Goal: Task Accomplishment & Management: Use online tool/utility

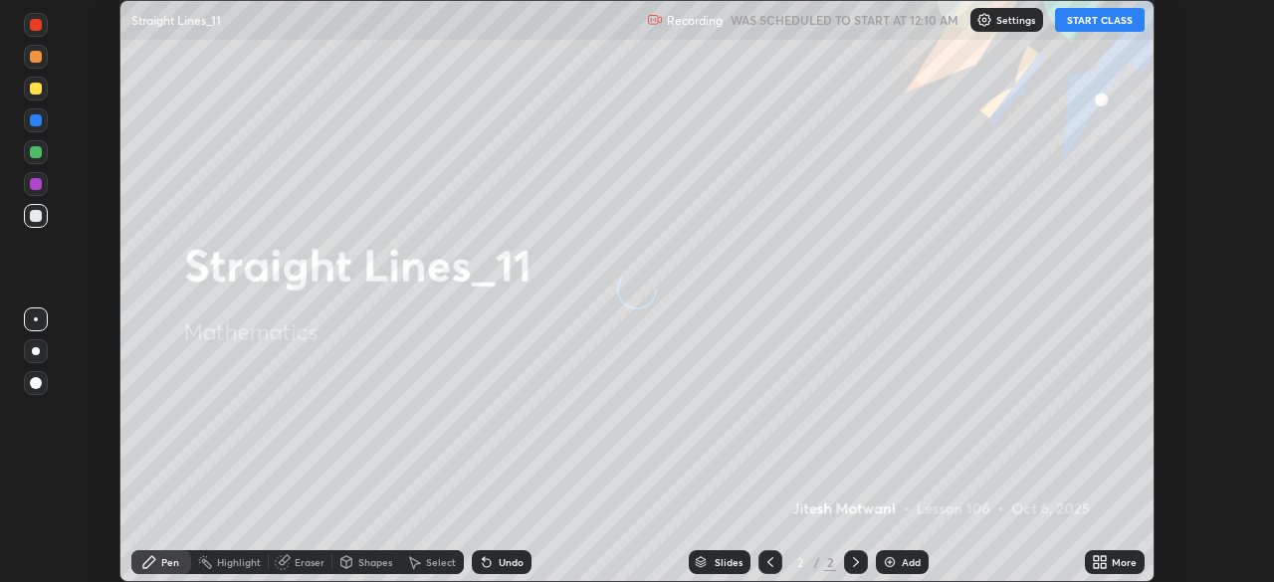
scroll to position [582, 1274]
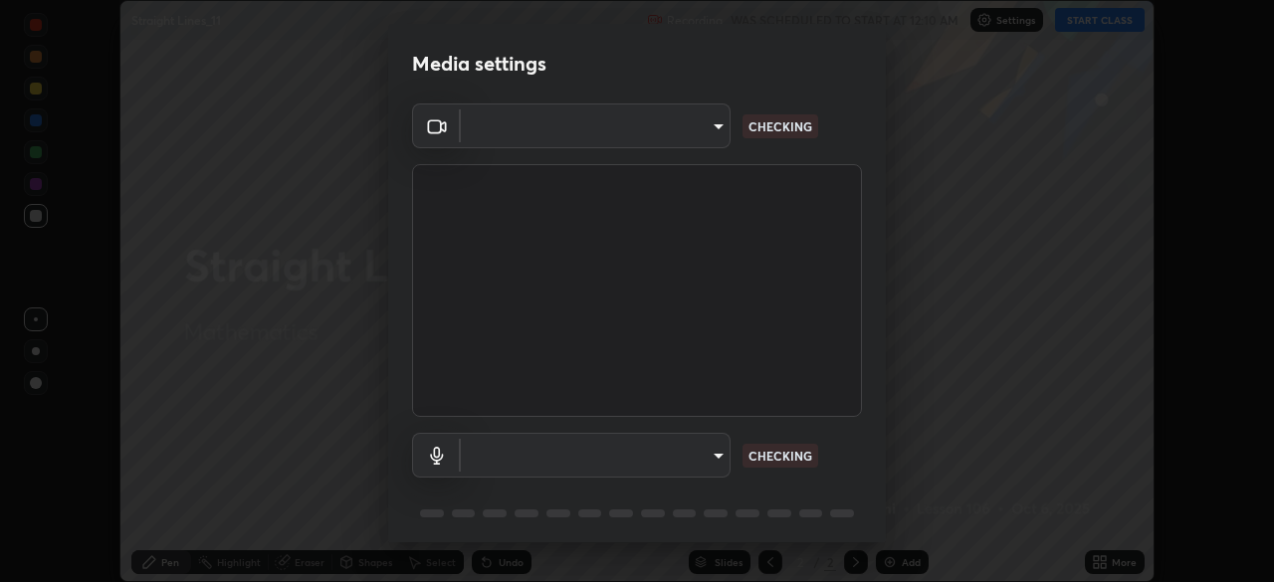
type input "8c30831ad924058e7de0e335b630c9662e0f7024c464ed9037451631dffaf0b8"
type input "82c5da4d4c255c3e1b8eaeaf77e00f01f3d862b07e15ebfcc4f3efade7ff2ade"
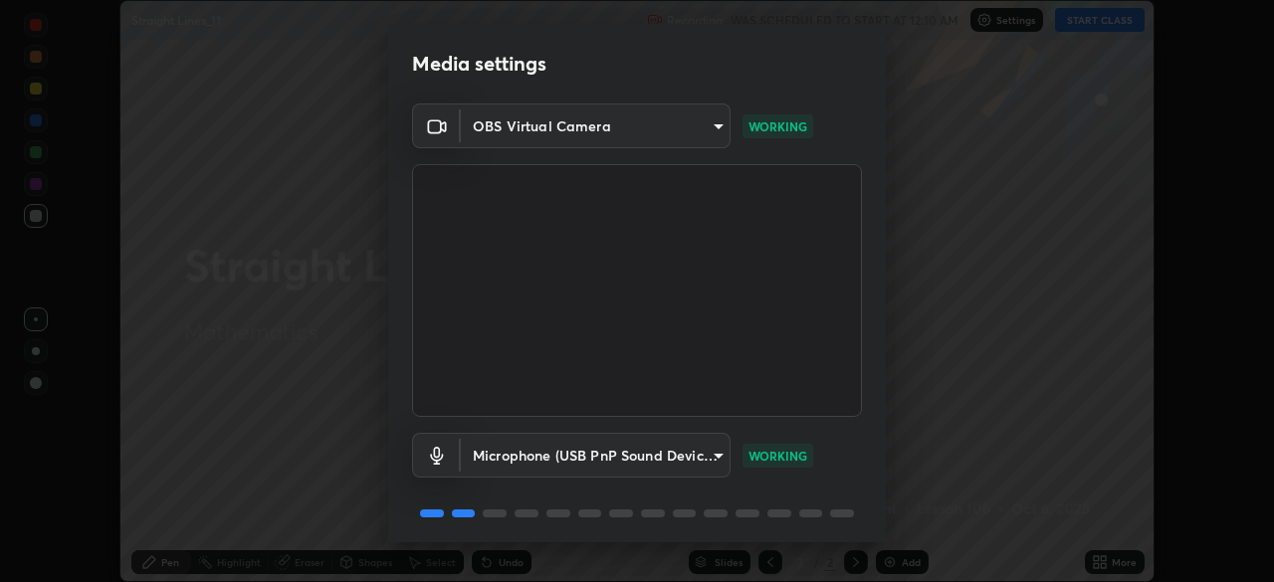
scroll to position [71, 0]
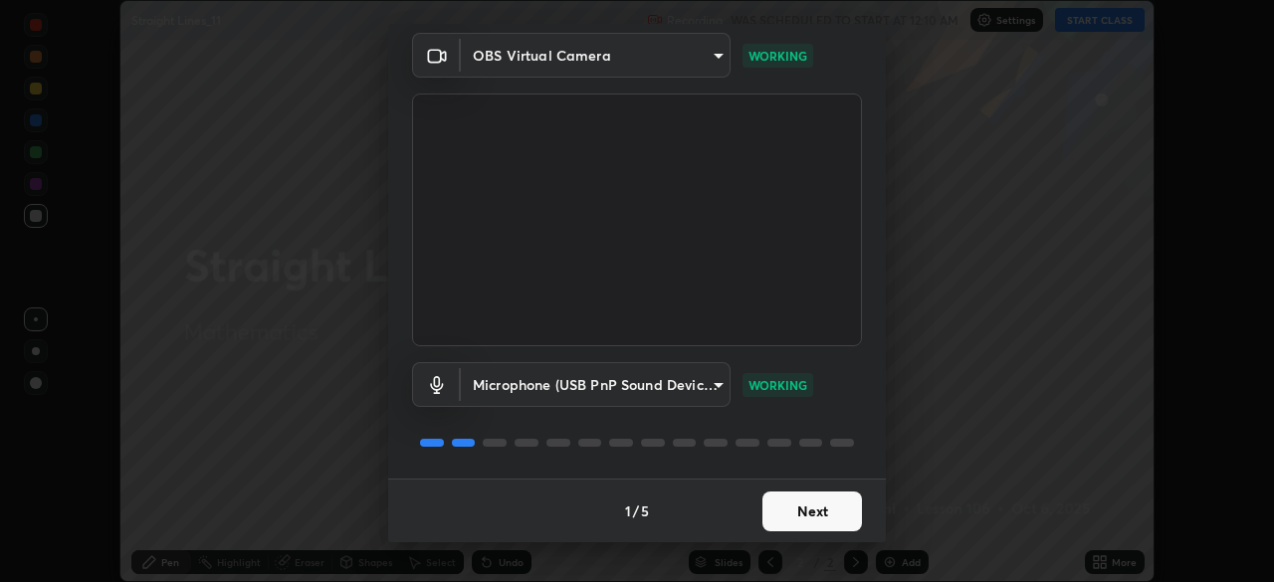
click at [832, 499] on button "Next" at bounding box center [812, 512] width 100 height 40
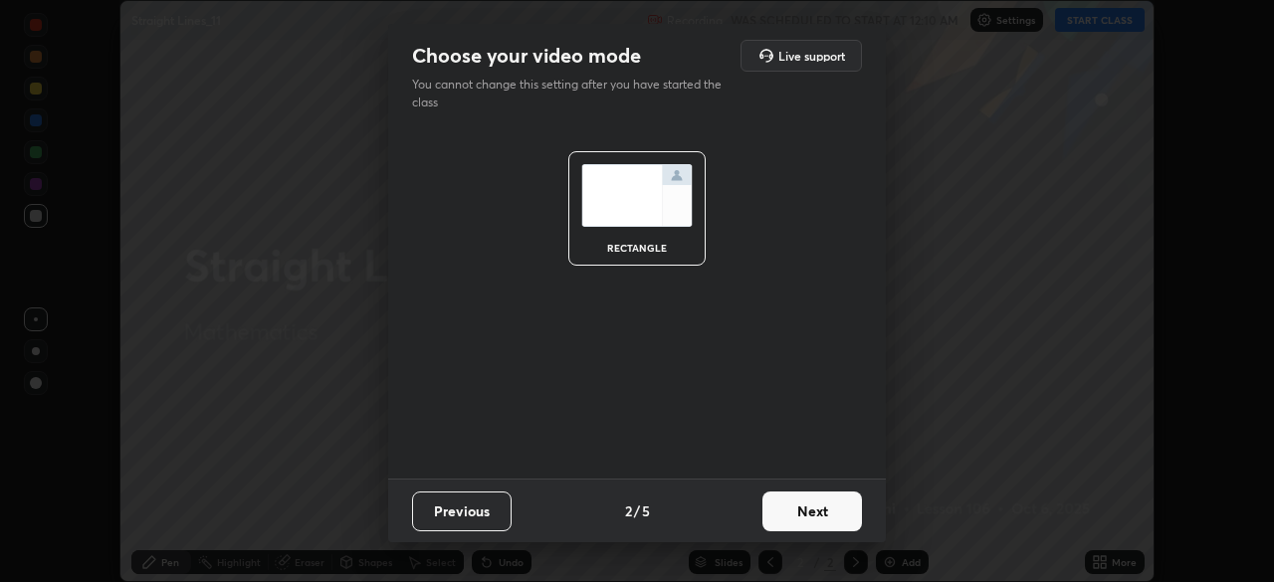
click at [846, 508] on button "Next" at bounding box center [812, 512] width 100 height 40
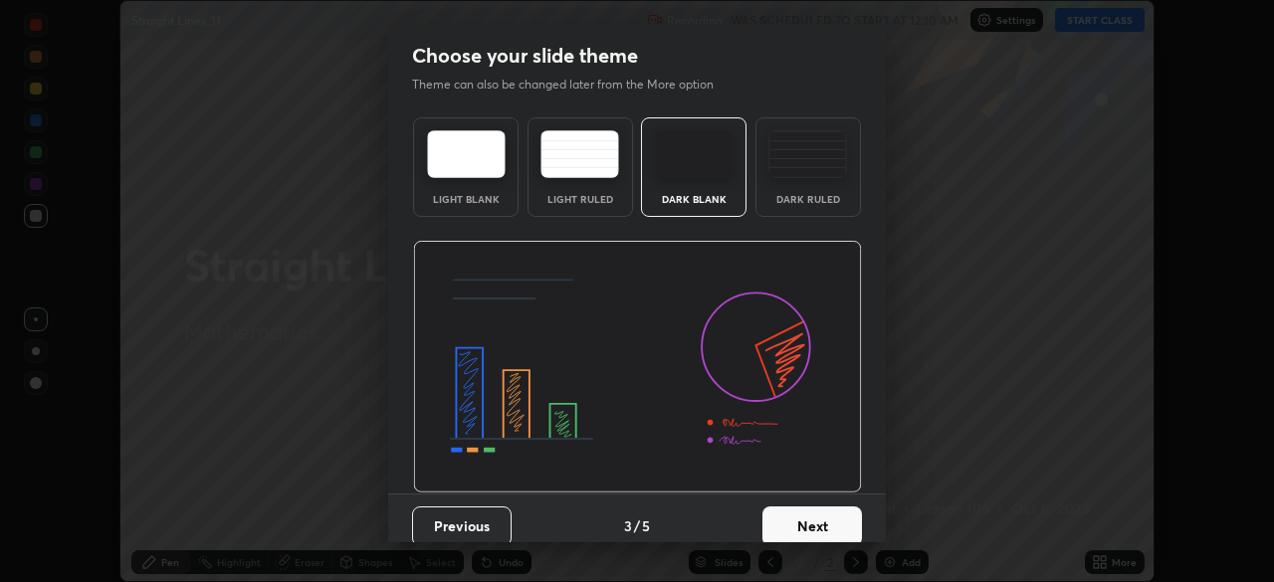
click at [831, 521] on button "Next" at bounding box center [812, 527] width 100 height 40
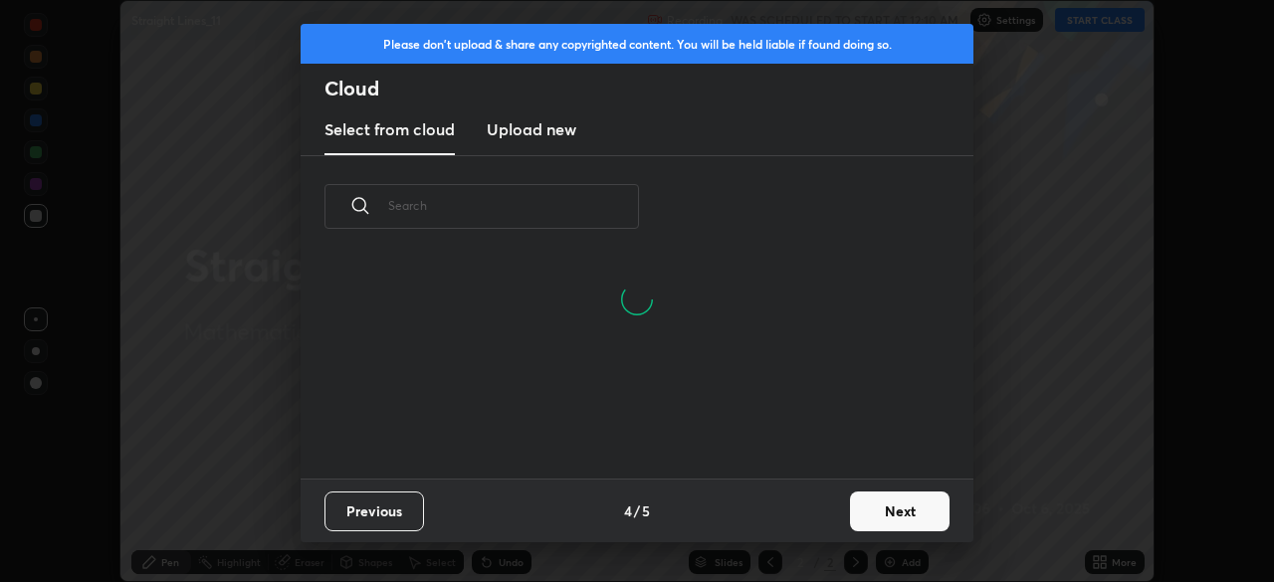
click at [909, 522] on button "Next" at bounding box center [900, 512] width 100 height 40
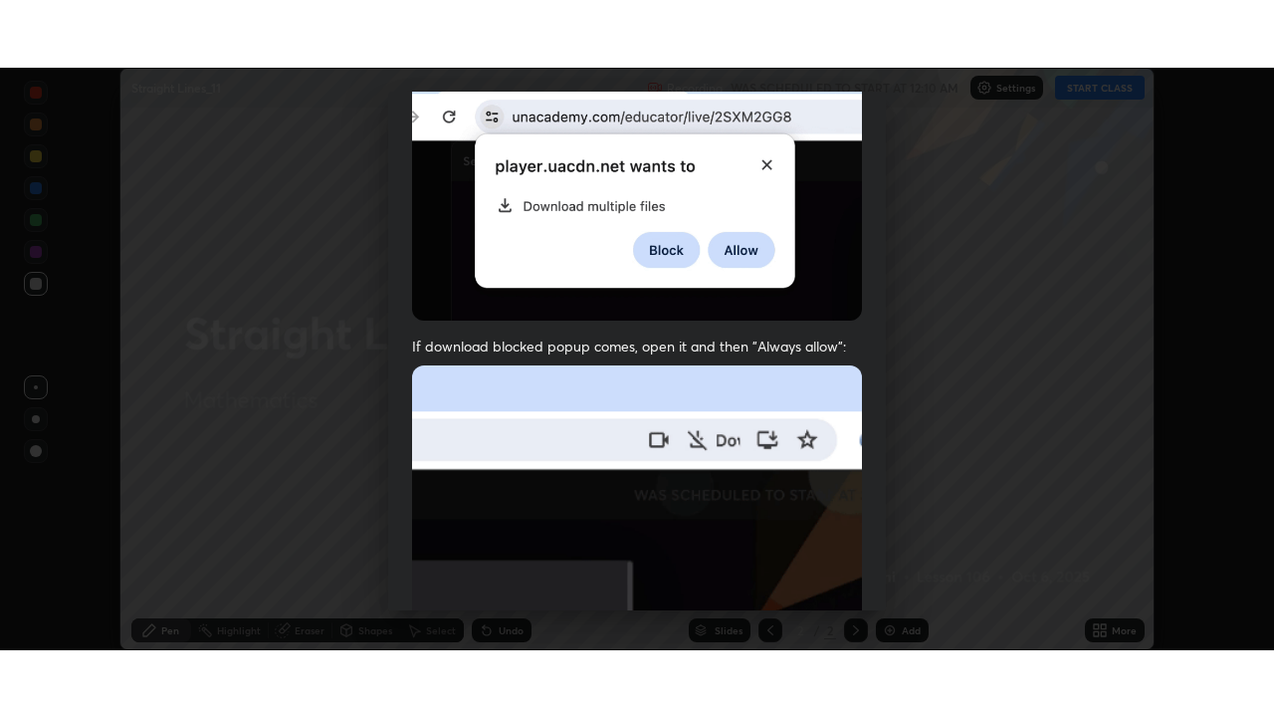
scroll to position [477, 0]
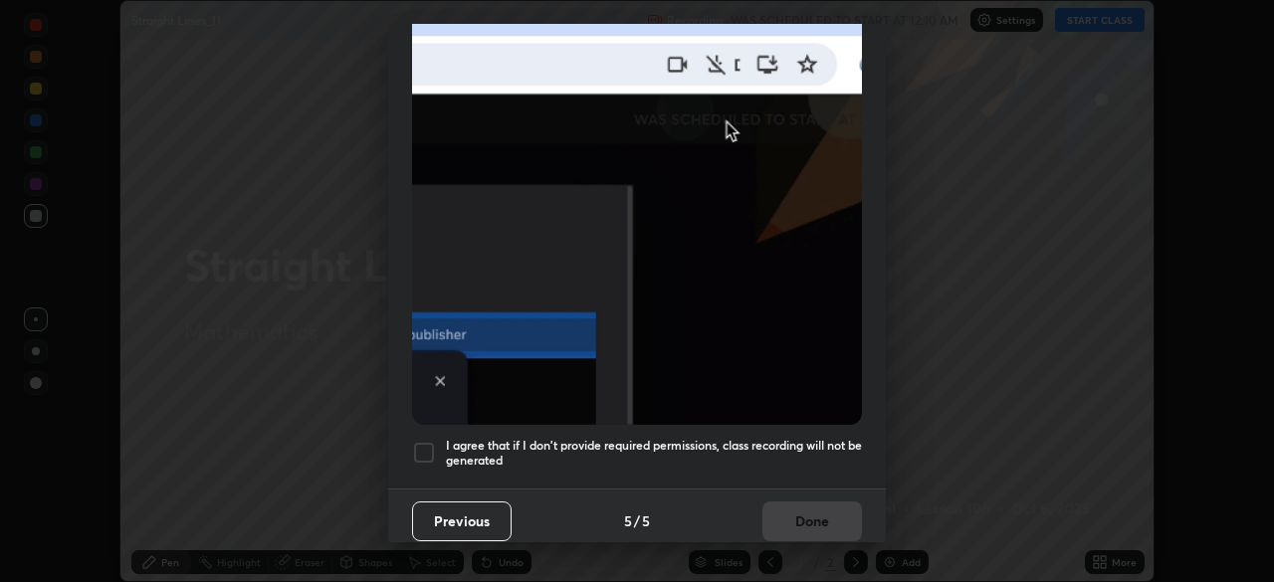
click at [425, 441] on div at bounding box center [424, 453] width 24 height 24
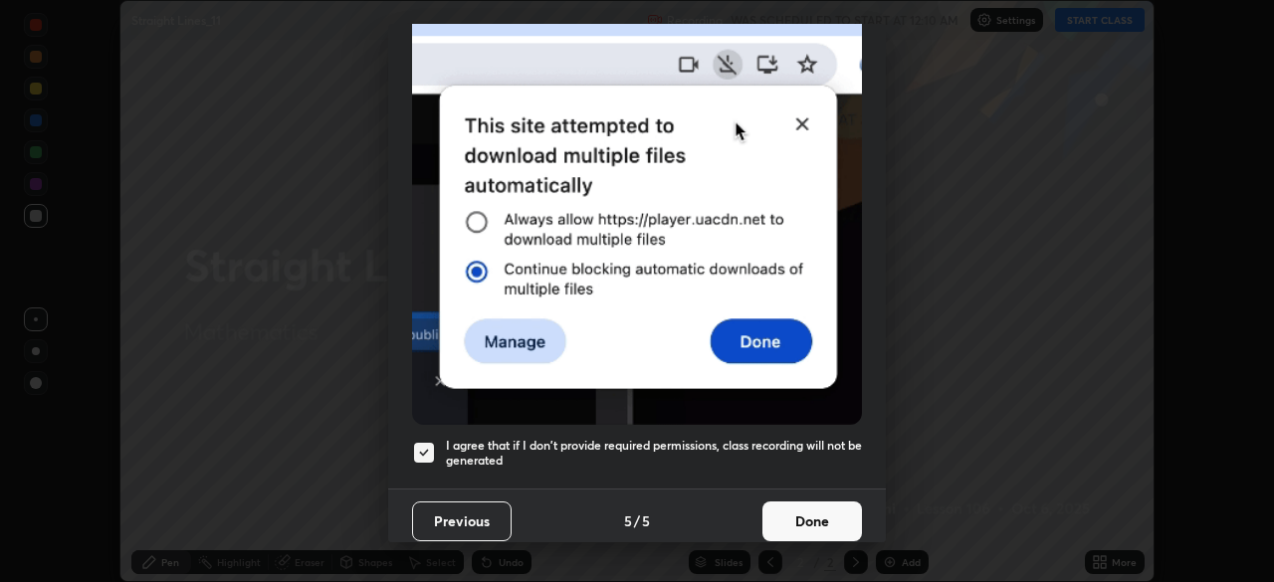
click at [825, 502] on button "Done" at bounding box center [812, 522] width 100 height 40
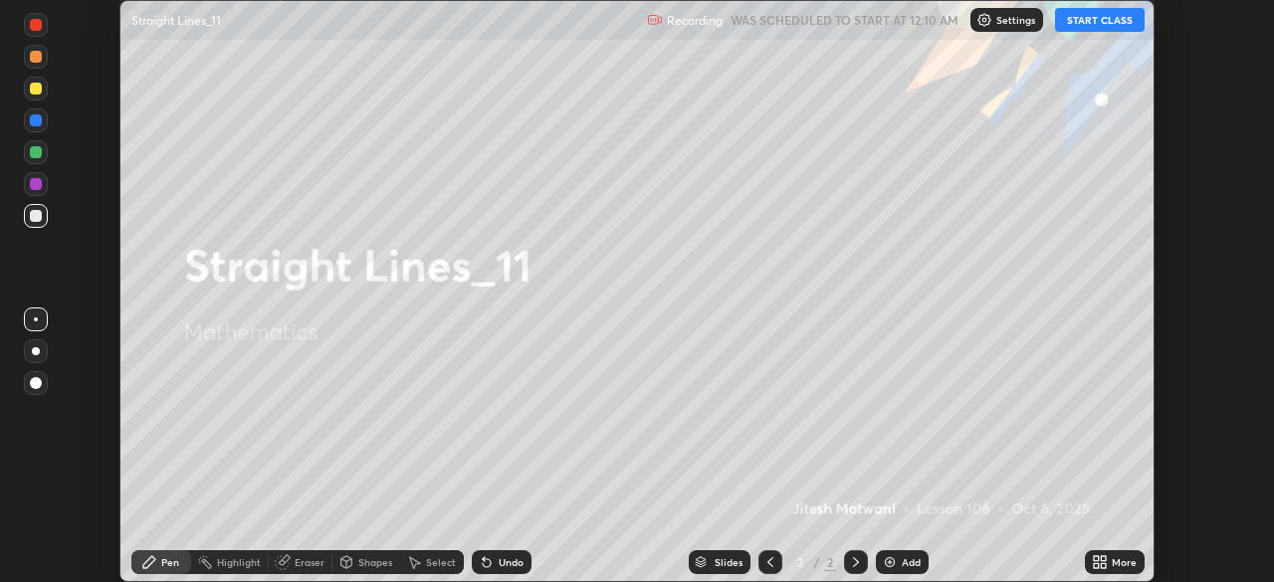
click at [1111, 28] on button "START CLASS" at bounding box center [1100, 20] width 90 height 24
click at [1124, 564] on div "More" at bounding box center [1124, 562] width 25 height 10
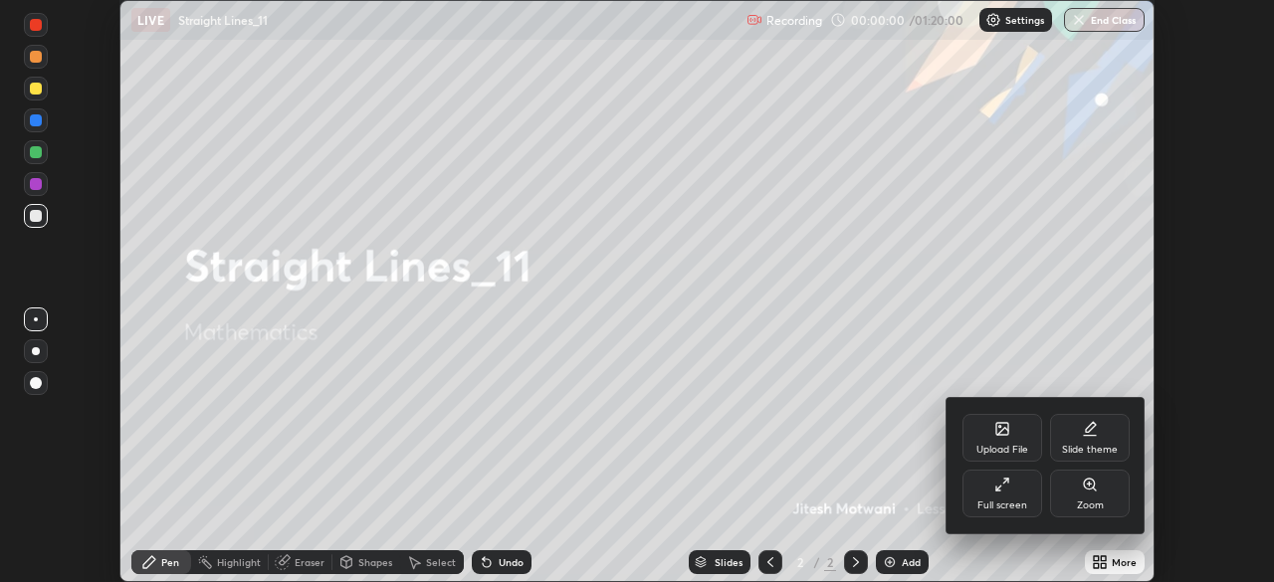
click at [1012, 497] on div "Full screen" at bounding box center [1003, 494] width 80 height 48
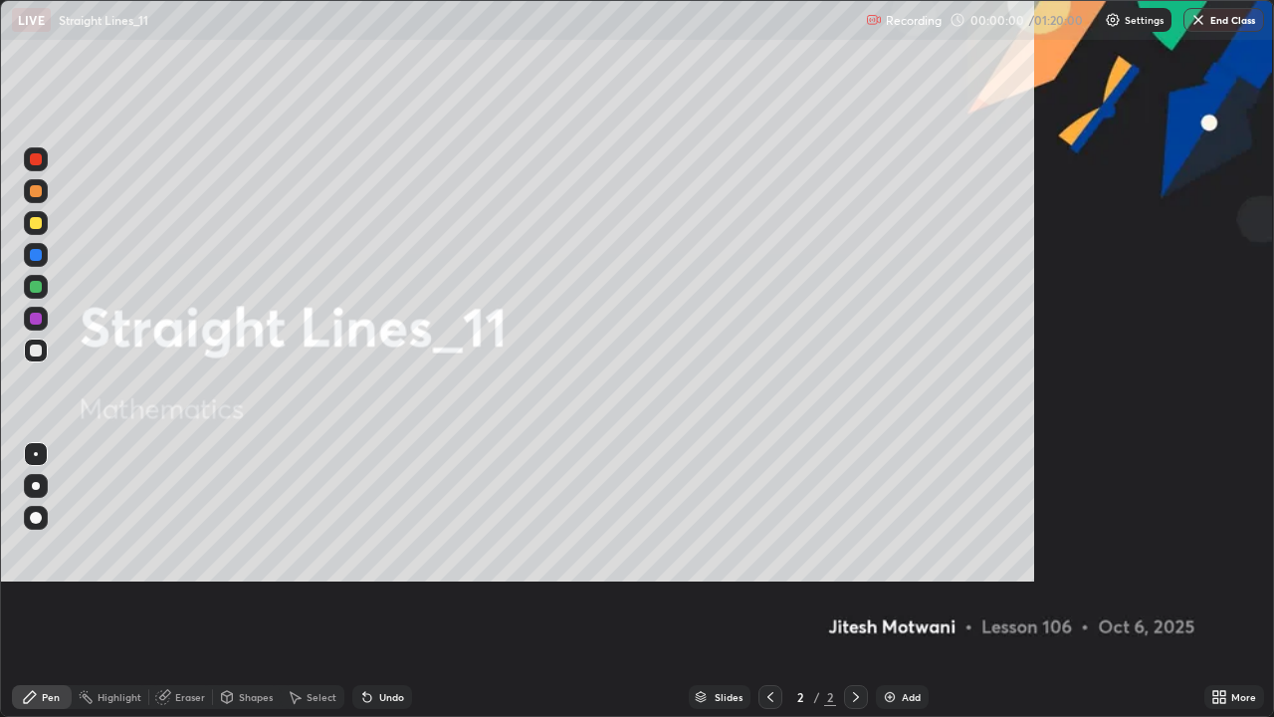
scroll to position [717, 1274]
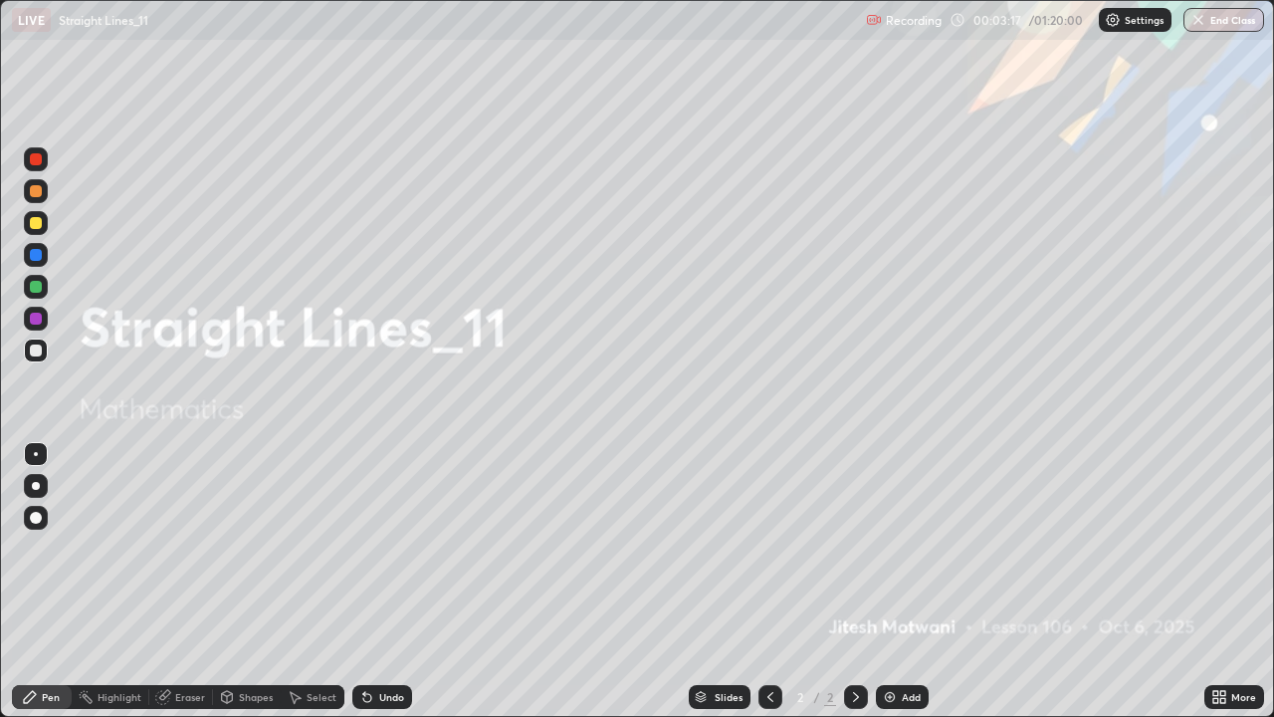
click at [904, 581] on div "Add" at bounding box center [911, 697] width 19 height 10
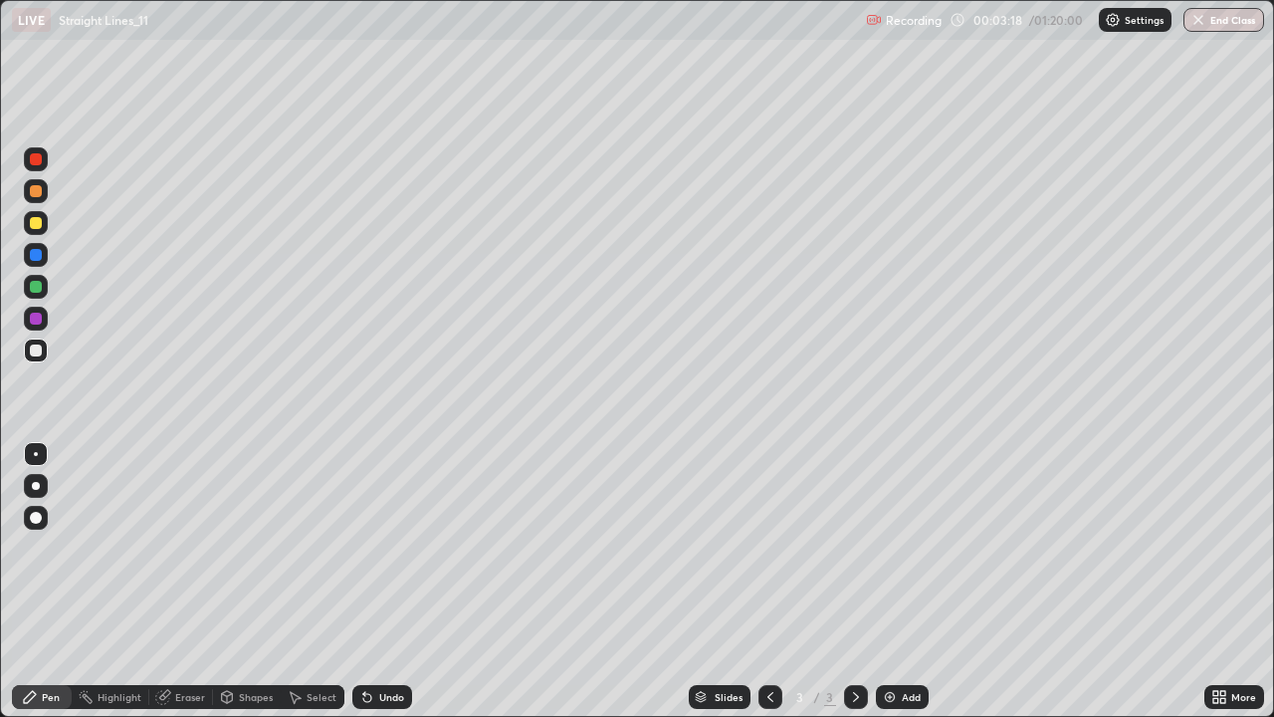
click at [768, 581] on icon at bounding box center [770, 697] width 16 height 16
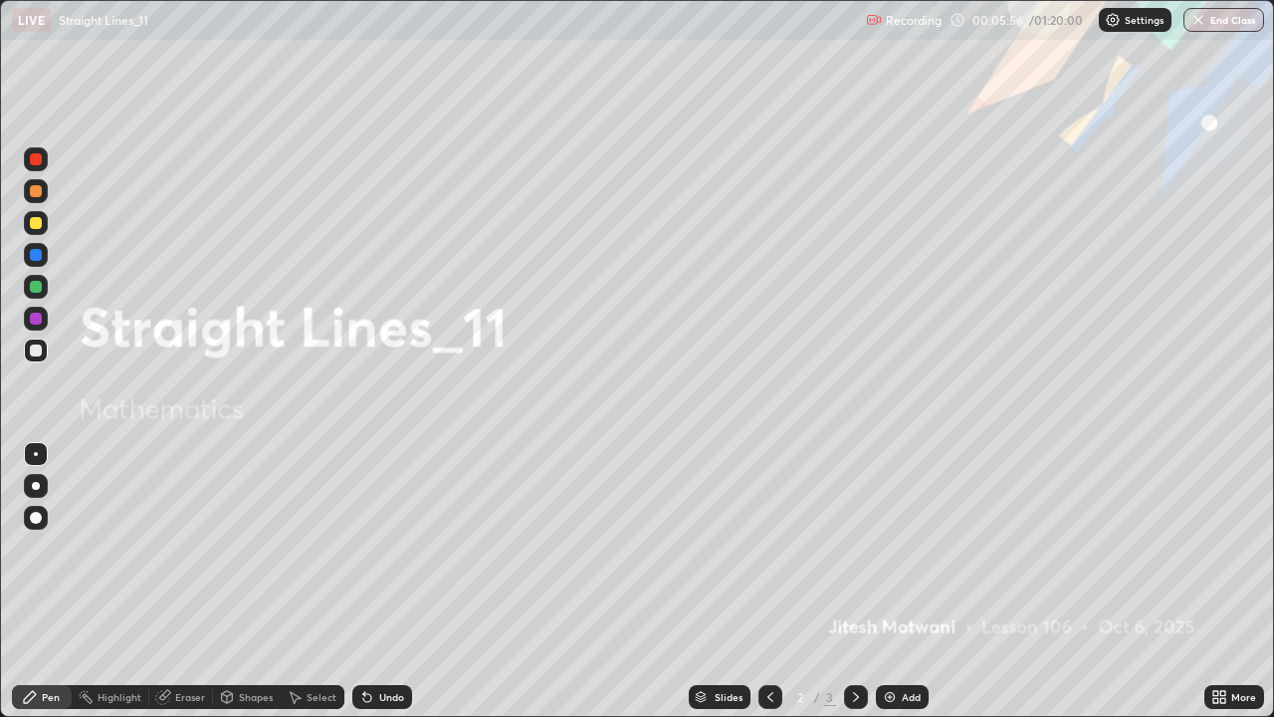
click at [856, 581] on icon at bounding box center [856, 697] width 6 height 10
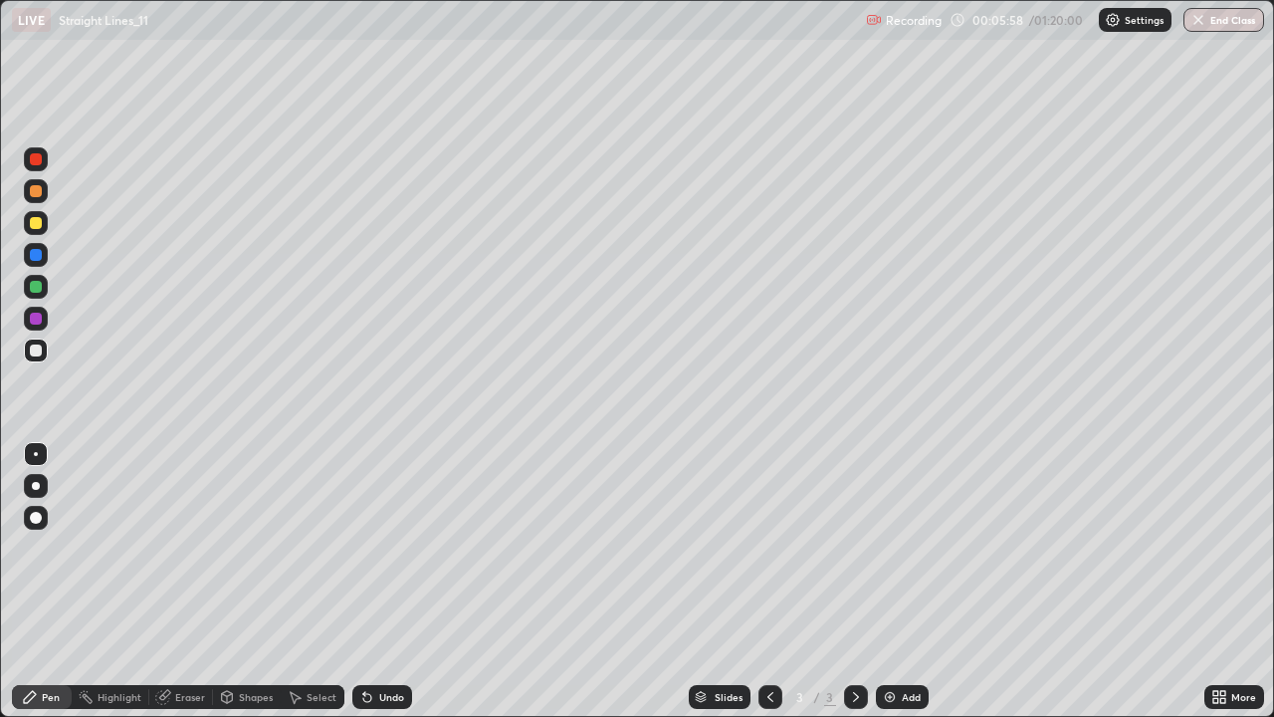
click at [37, 224] on div at bounding box center [36, 223] width 12 height 12
click at [389, 581] on div "Undo" at bounding box center [391, 697] width 25 height 10
click at [26, 346] on div at bounding box center [36, 350] width 24 height 24
click at [390, 581] on div "Undo" at bounding box center [391, 697] width 25 height 10
click at [36, 256] on div at bounding box center [36, 255] width 12 height 12
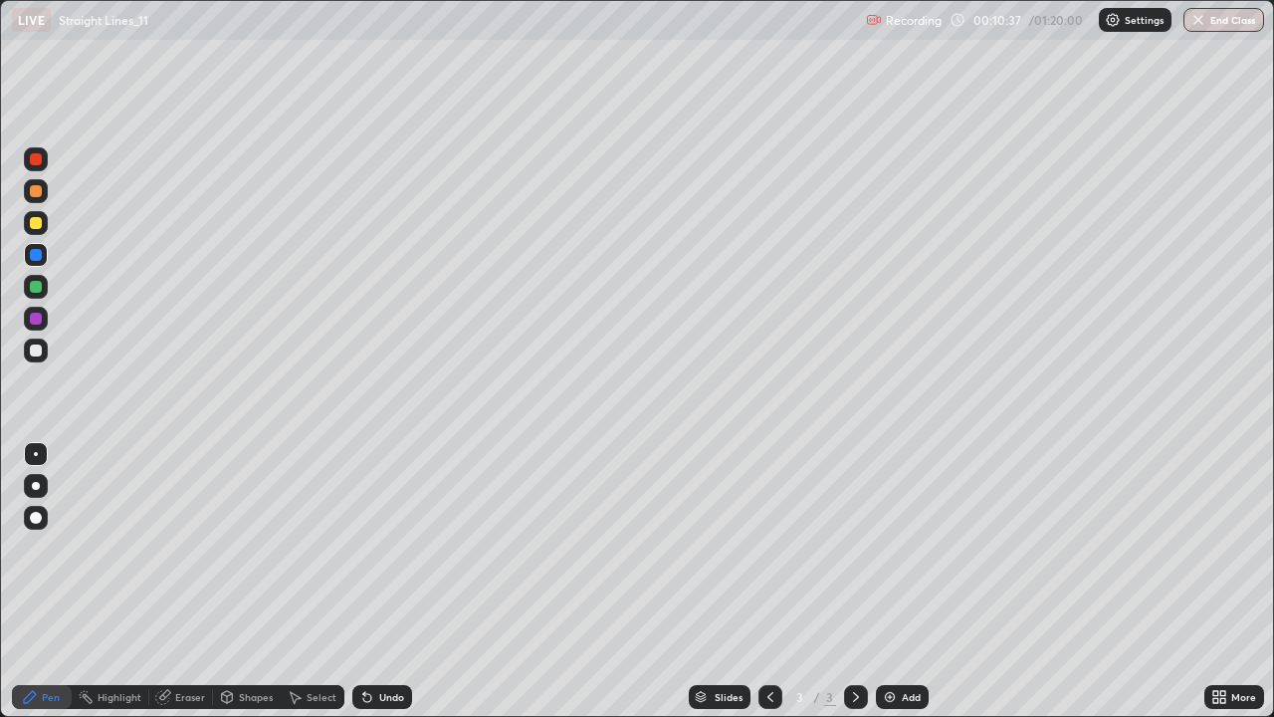
click at [37, 350] on div at bounding box center [36, 350] width 12 height 12
click at [27, 247] on div at bounding box center [36, 255] width 24 height 24
click at [31, 228] on div at bounding box center [36, 223] width 24 height 24
click at [906, 581] on div "Add" at bounding box center [911, 697] width 19 height 10
click at [404, 581] on div "Undo" at bounding box center [382, 697] width 60 height 24
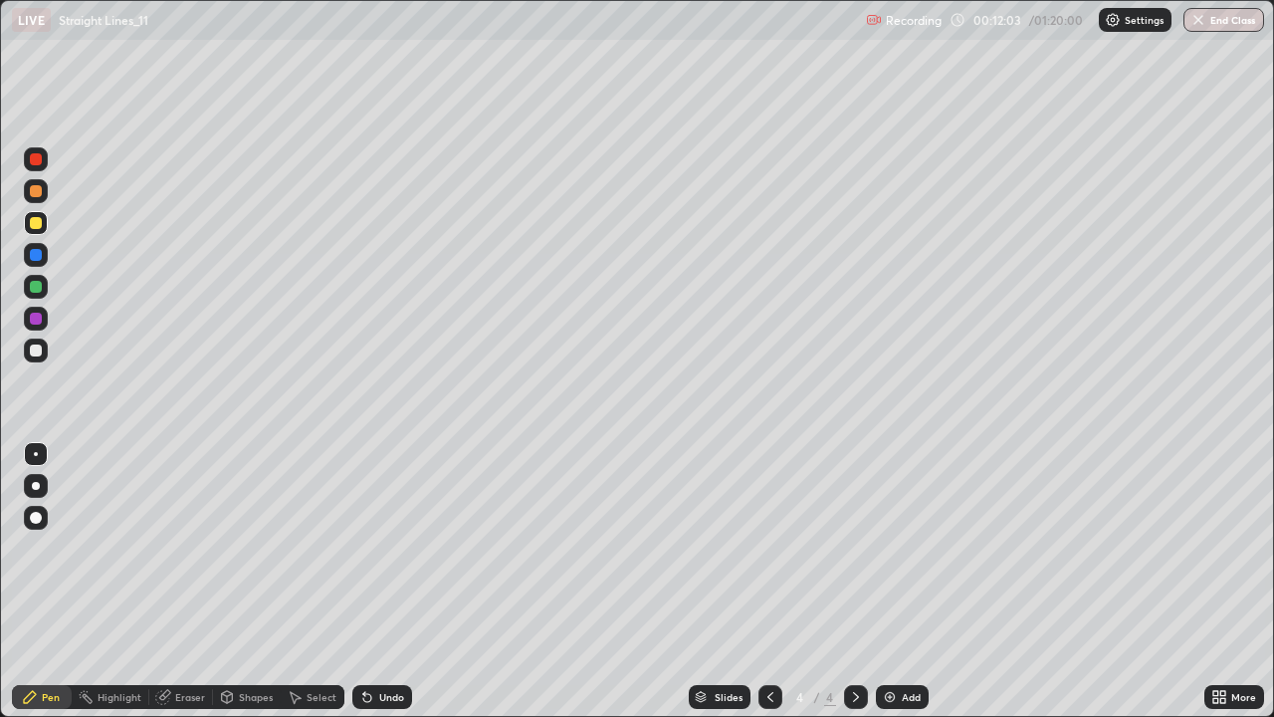
click at [387, 581] on div "Undo" at bounding box center [391, 697] width 25 height 10
click at [379, 581] on div "Undo" at bounding box center [382, 697] width 60 height 24
click at [387, 581] on div "Undo" at bounding box center [391, 697] width 25 height 10
click at [401, 581] on div "Undo" at bounding box center [382, 697] width 60 height 24
click at [394, 581] on div "Undo" at bounding box center [391, 697] width 25 height 10
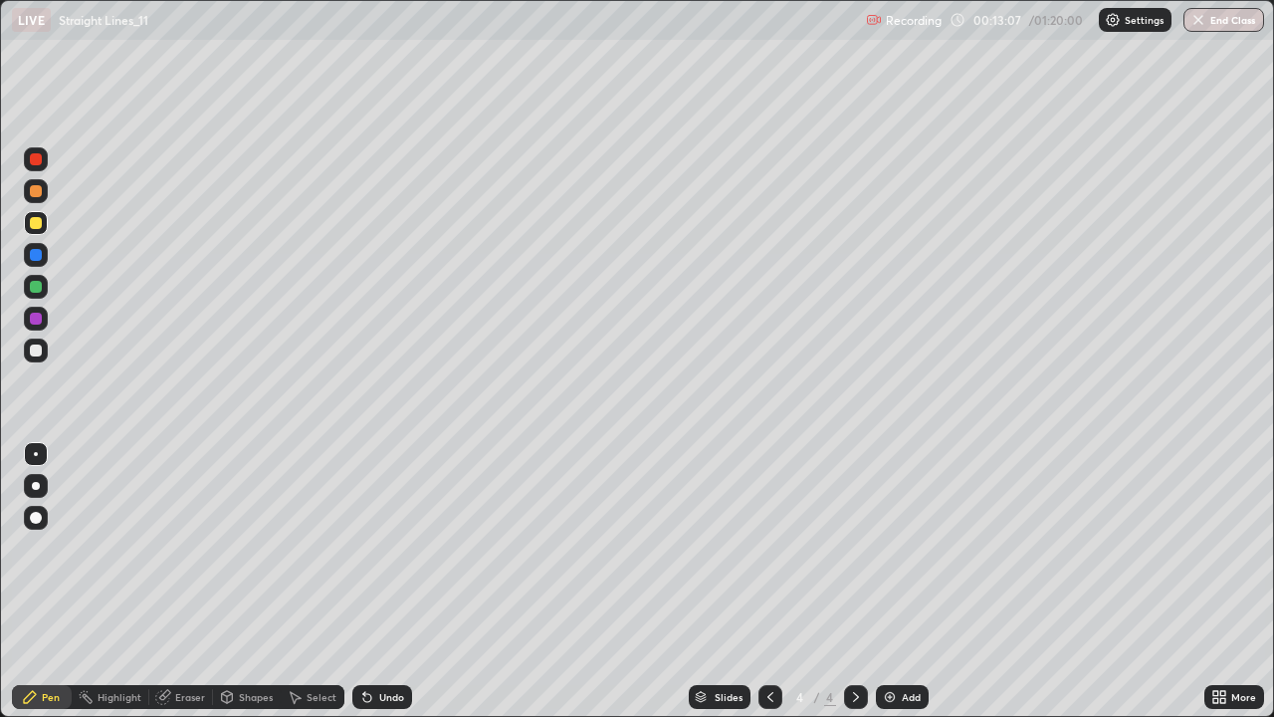
click at [33, 346] on div at bounding box center [36, 350] width 12 height 12
click at [32, 258] on div at bounding box center [36, 255] width 12 height 12
click at [35, 284] on div at bounding box center [36, 287] width 12 height 12
click at [40, 257] on div at bounding box center [36, 255] width 12 height 12
click at [35, 351] on div at bounding box center [36, 350] width 12 height 12
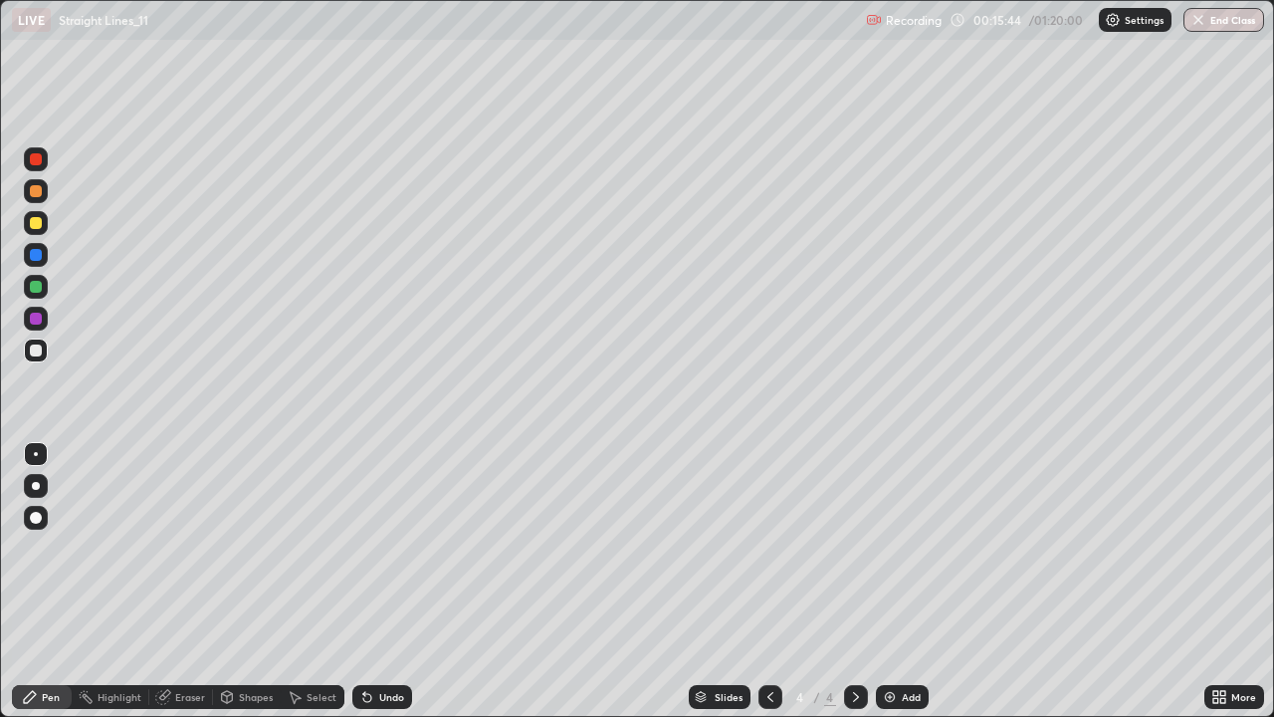
click at [375, 581] on div "Undo" at bounding box center [382, 697] width 60 height 24
click at [401, 581] on div "Undo" at bounding box center [382, 697] width 60 height 24
click at [41, 251] on div at bounding box center [36, 255] width 12 height 12
click at [906, 581] on div "Add" at bounding box center [911, 697] width 19 height 10
click at [42, 342] on div at bounding box center [36, 350] width 24 height 24
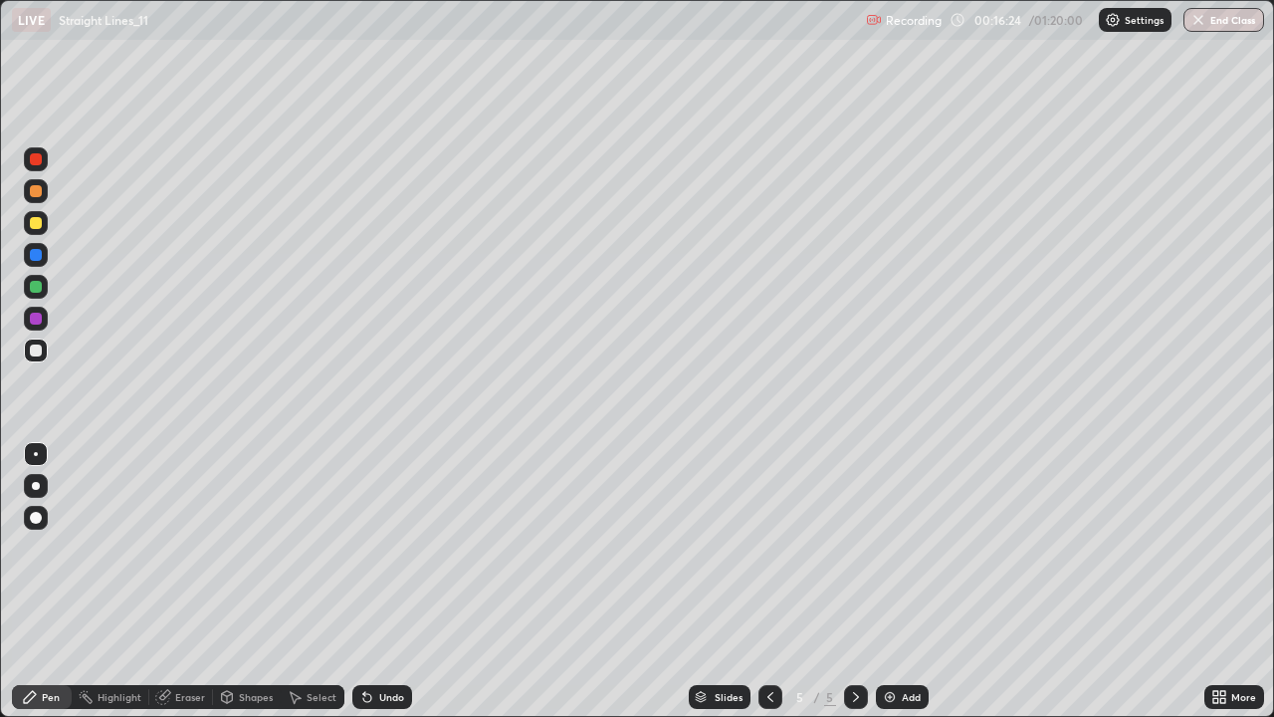
click at [767, 581] on icon at bounding box center [770, 697] width 6 height 10
click at [851, 581] on icon at bounding box center [856, 697] width 16 height 16
click at [758, 581] on div at bounding box center [770, 697] width 24 height 24
click at [855, 581] on icon at bounding box center [856, 697] width 16 height 16
click at [768, 581] on icon at bounding box center [770, 697] width 16 height 16
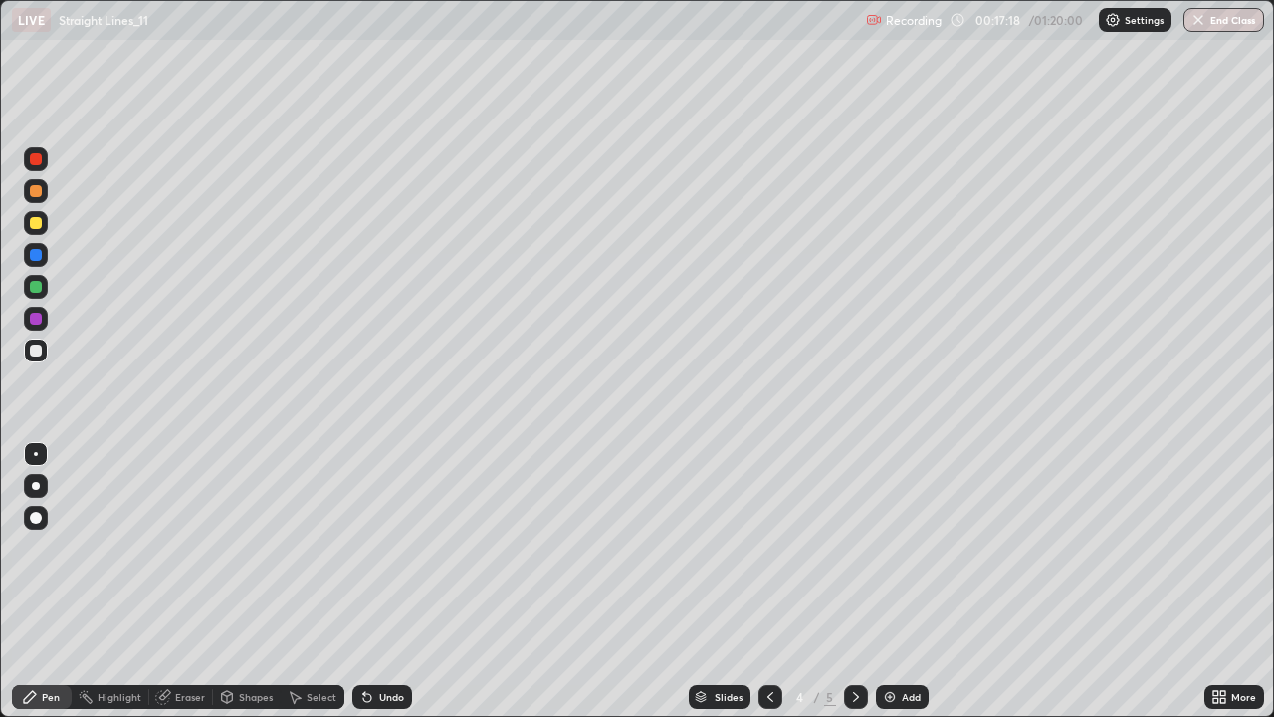
click at [850, 581] on icon at bounding box center [856, 697] width 16 height 16
click at [35, 349] on div at bounding box center [36, 350] width 12 height 12
click at [39, 250] on div at bounding box center [36, 255] width 12 height 12
click at [37, 350] on div at bounding box center [36, 350] width 12 height 12
click at [759, 581] on div at bounding box center [770, 697] width 24 height 24
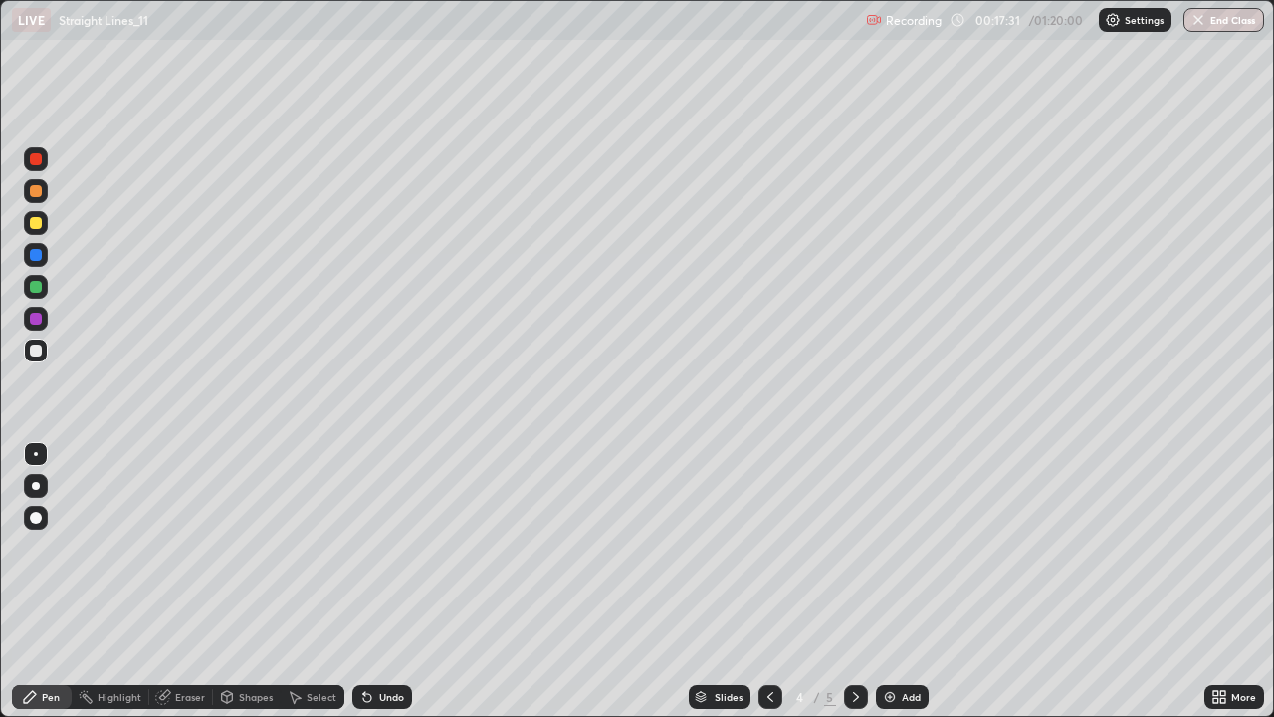
click at [830, 581] on div "5" at bounding box center [830, 697] width 12 height 18
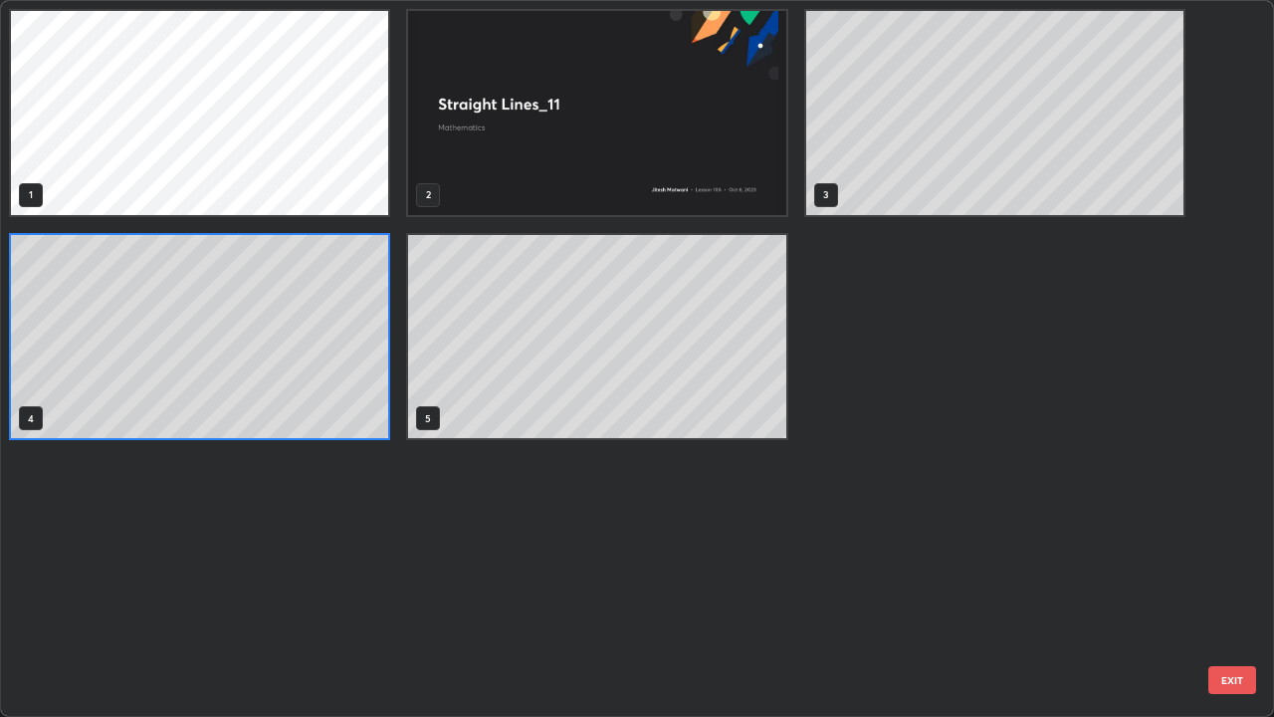
scroll to position [709, 1262]
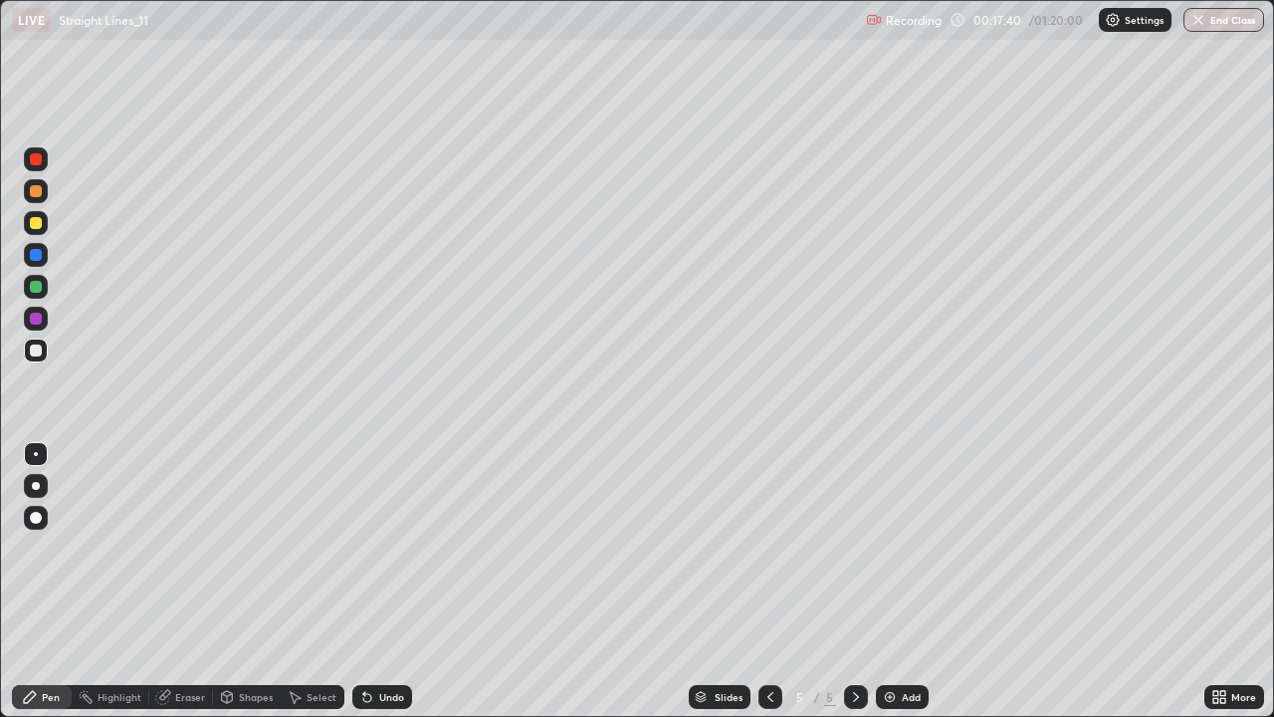
click at [36, 258] on div at bounding box center [36, 255] width 12 height 12
click at [37, 350] on div at bounding box center [36, 350] width 12 height 12
click at [771, 581] on icon at bounding box center [770, 697] width 16 height 16
click at [862, 581] on div at bounding box center [856, 697] width 24 height 24
click at [768, 581] on icon at bounding box center [770, 697] width 16 height 16
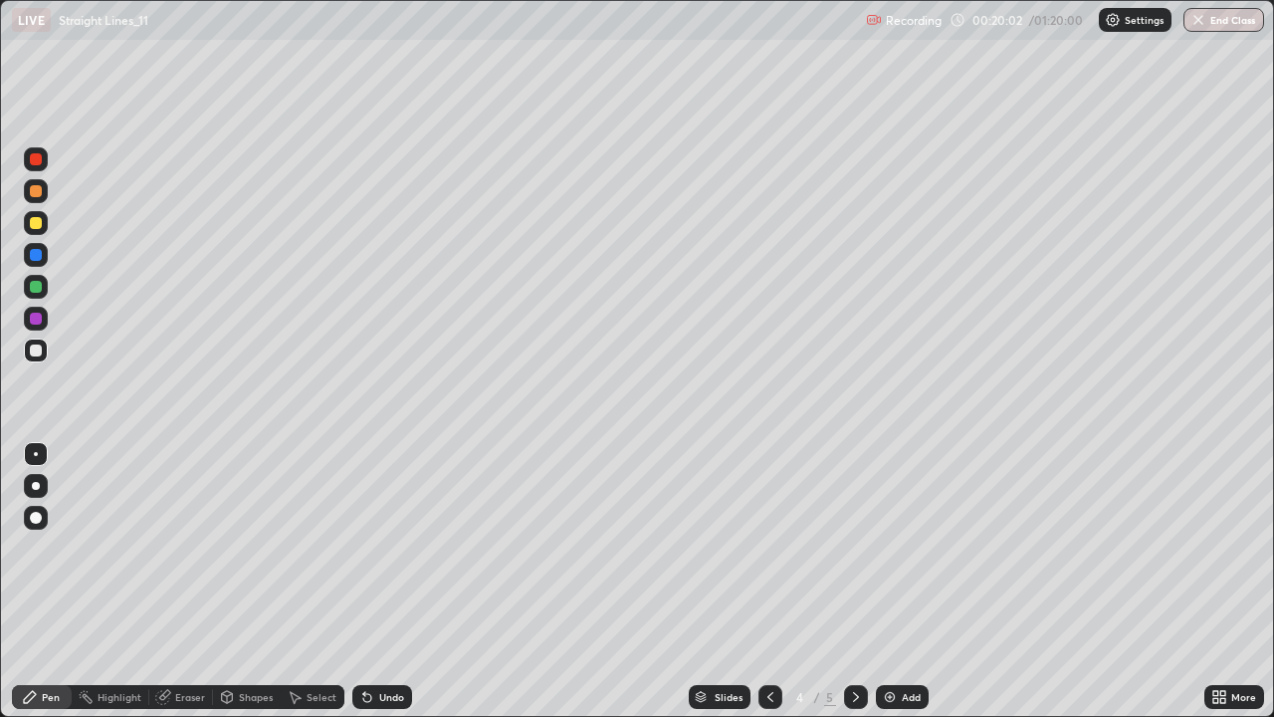
click at [854, 581] on icon at bounding box center [856, 697] width 16 height 16
click at [916, 581] on div "Add" at bounding box center [902, 697] width 53 height 24
click at [47, 227] on div at bounding box center [36, 223] width 24 height 24
click at [387, 581] on div "Undo" at bounding box center [391, 697] width 25 height 10
click at [385, 581] on div "Undo" at bounding box center [382, 697] width 60 height 24
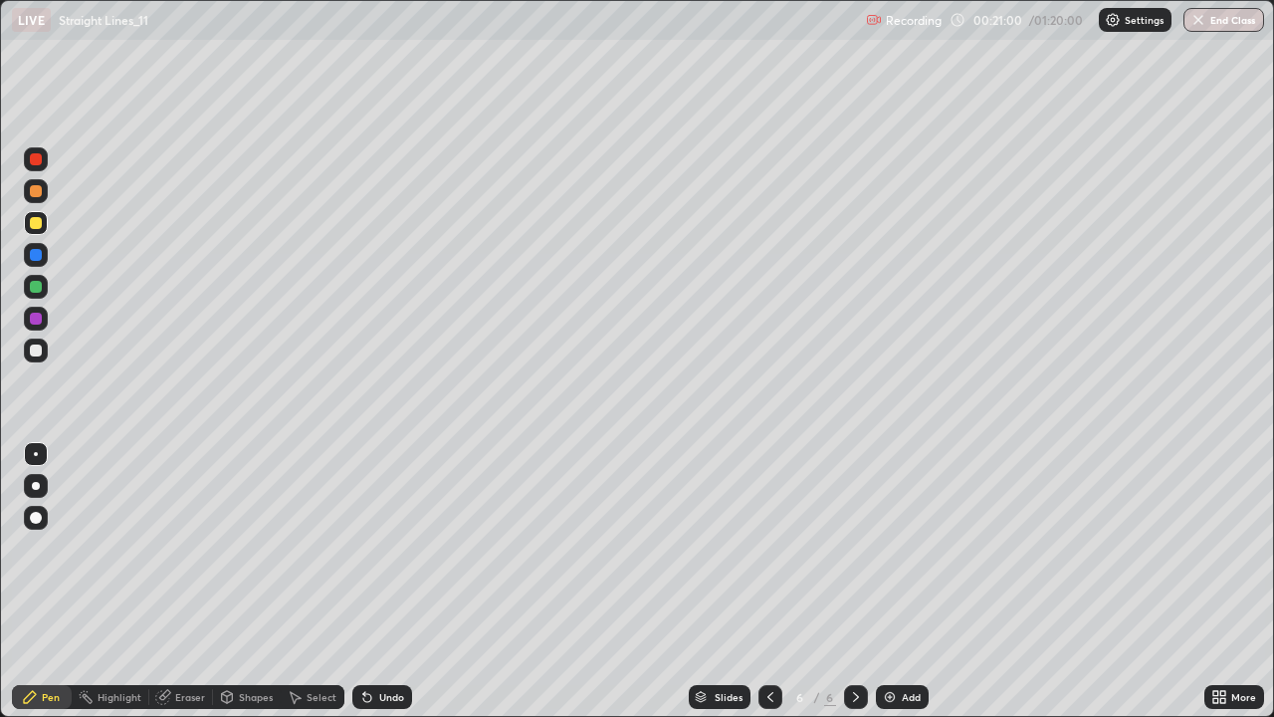
click at [385, 581] on div "Undo" at bounding box center [382, 697] width 60 height 24
click at [32, 344] on div at bounding box center [36, 350] width 12 height 12
click at [46, 345] on div at bounding box center [36, 350] width 24 height 24
click at [39, 288] on div at bounding box center [36, 287] width 12 height 12
click at [382, 581] on div "Undo" at bounding box center [382, 697] width 60 height 24
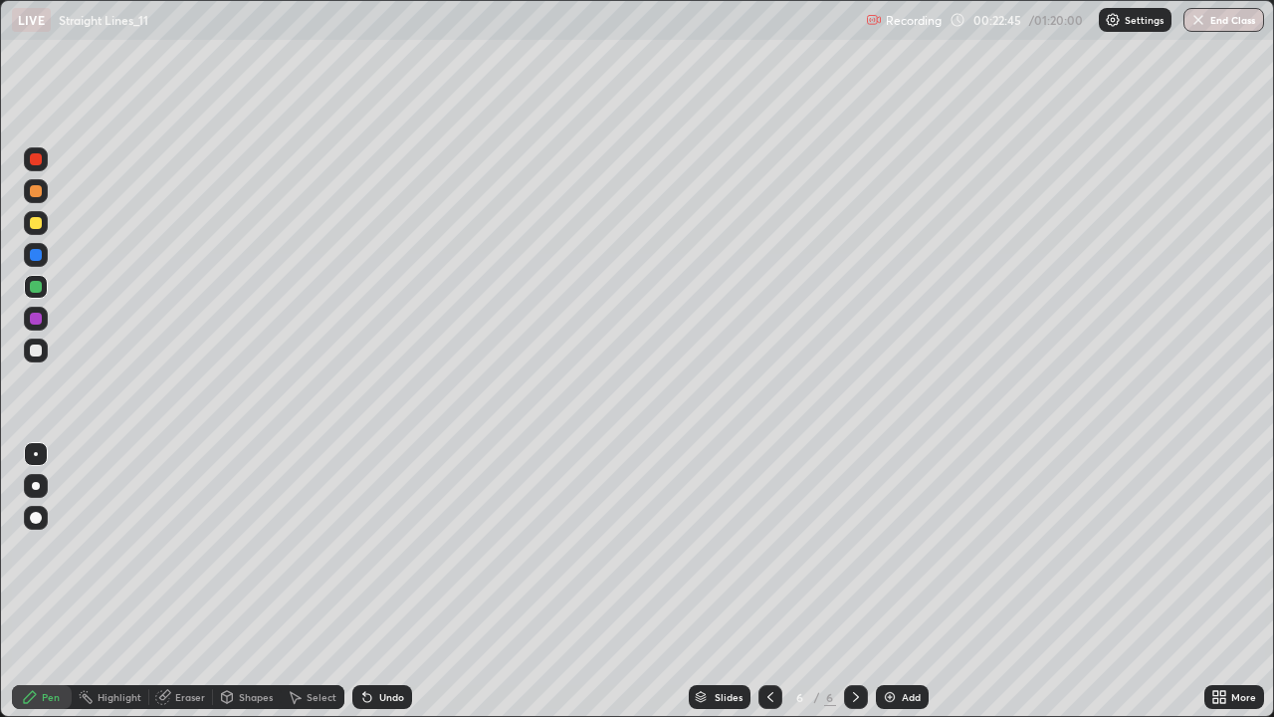
click at [388, 581] on div "Undo" at bounding box center [382, 697] width 60 height 24
click at [39, 316] on div at bounding box center [36, 319] width 12 height 12
click at [36, 255] on div at bounding box center [36, 255] width 12 height 12
click at [36, 351] on div at bounding box center [36, 350] width 12 height 12
click at [903, 581] on div "Add" at bounding box center [902, 697] width 53 height 24
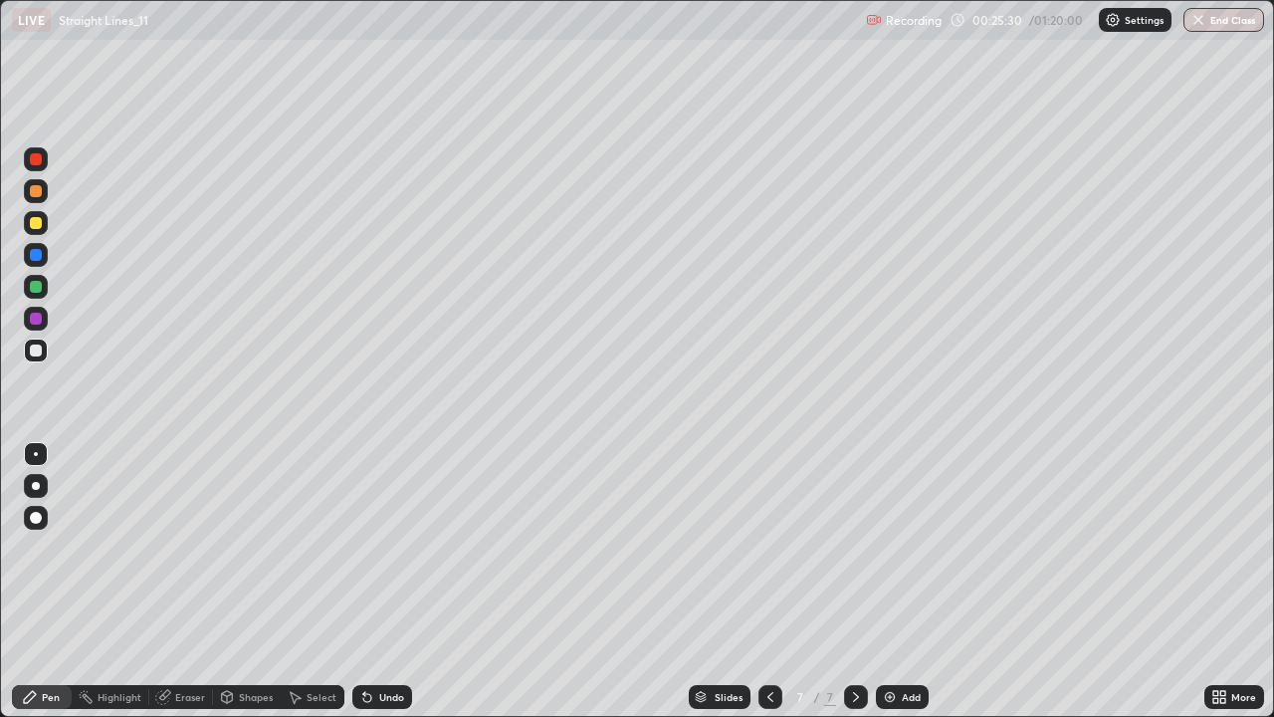
click at [768, 581] on icon at bounding box center [770, 697] width 16 height 16
click at [854, 581] on icon at bounding box center [856, 697] width 16 height 16
click at [761, 581] on div at bounding box center [770, 697] width 24 height 24
click at [845, 581] on div at bounding box center [856, 697] width 24 height 24
click at [32, 193] on div at bounding box center [36, 191] width 12 height 12
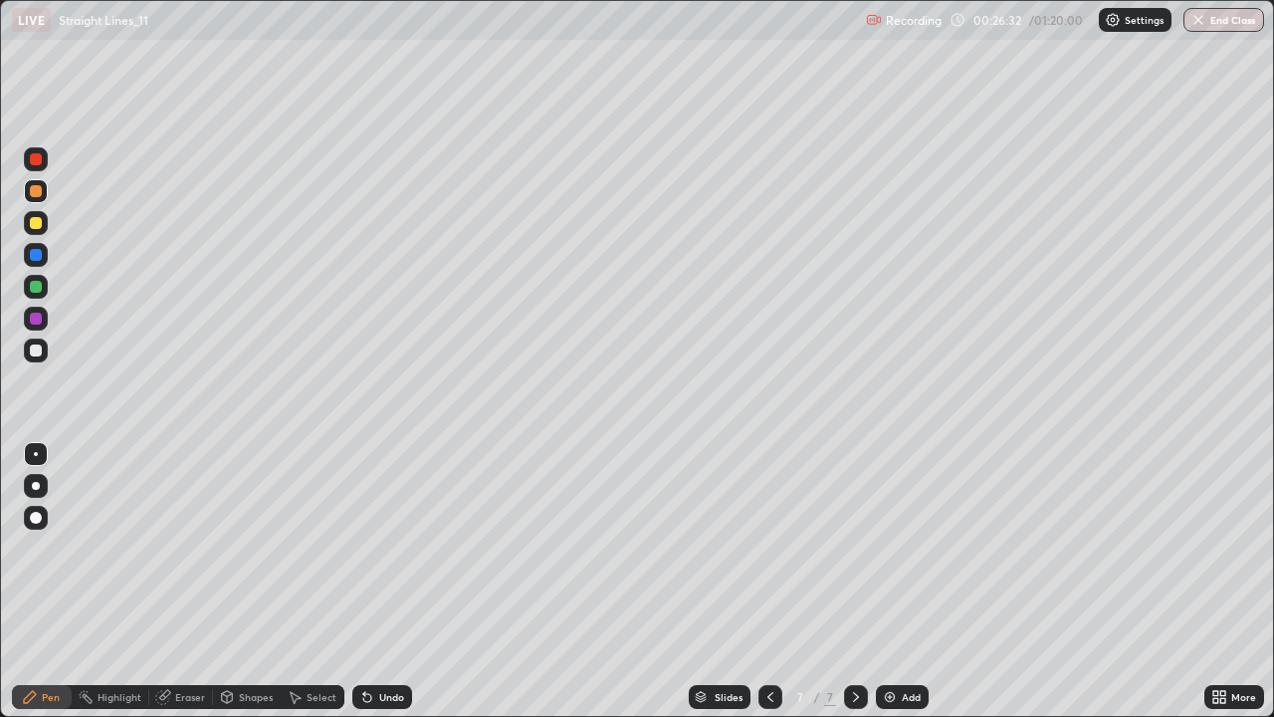
click at [40, 355] on div at bounding box center [36, 350] width 12 height 12
click at [30, 581] on icon at bounding box center [30, 697] width 12 height 12
click at [37, 292] on div at bounding box center [36, 287] width 12 height 12
click at [29, 350] on div at bounding box center [36, 350] width 24 height 24
click at [37, 254] on div at bounding box center [36, 255] width 12 height 12
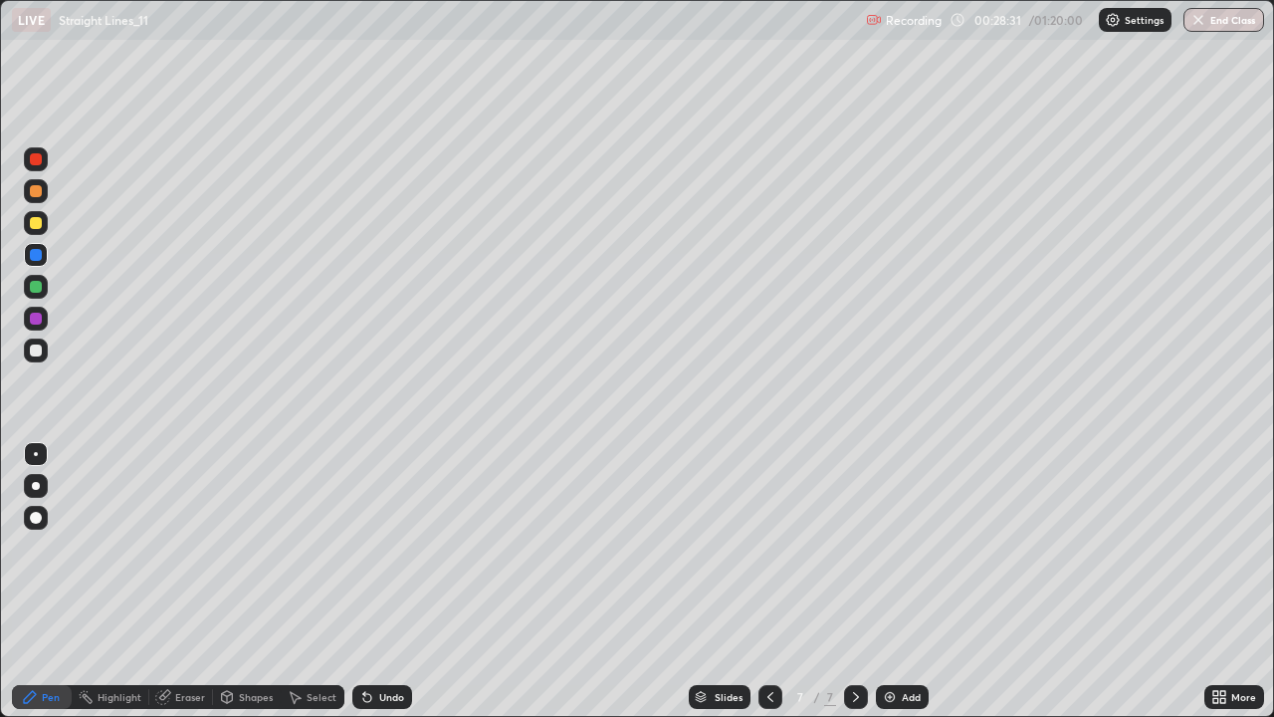
click at [41, 348] on div at bounding box center [36, 350] width 12 height 12
click at [771, 581] on icon at bounding box center [770, 697] width 16 height 16
click at [851, 581] on icon at bounding box center [856, 697] width 16 height 16
click at [908, 581] on div "Add" at bounding box center [911, 697] width 19 height 10
click at [38, 230] on div at bounding box center [36, 223] width 24 height 24
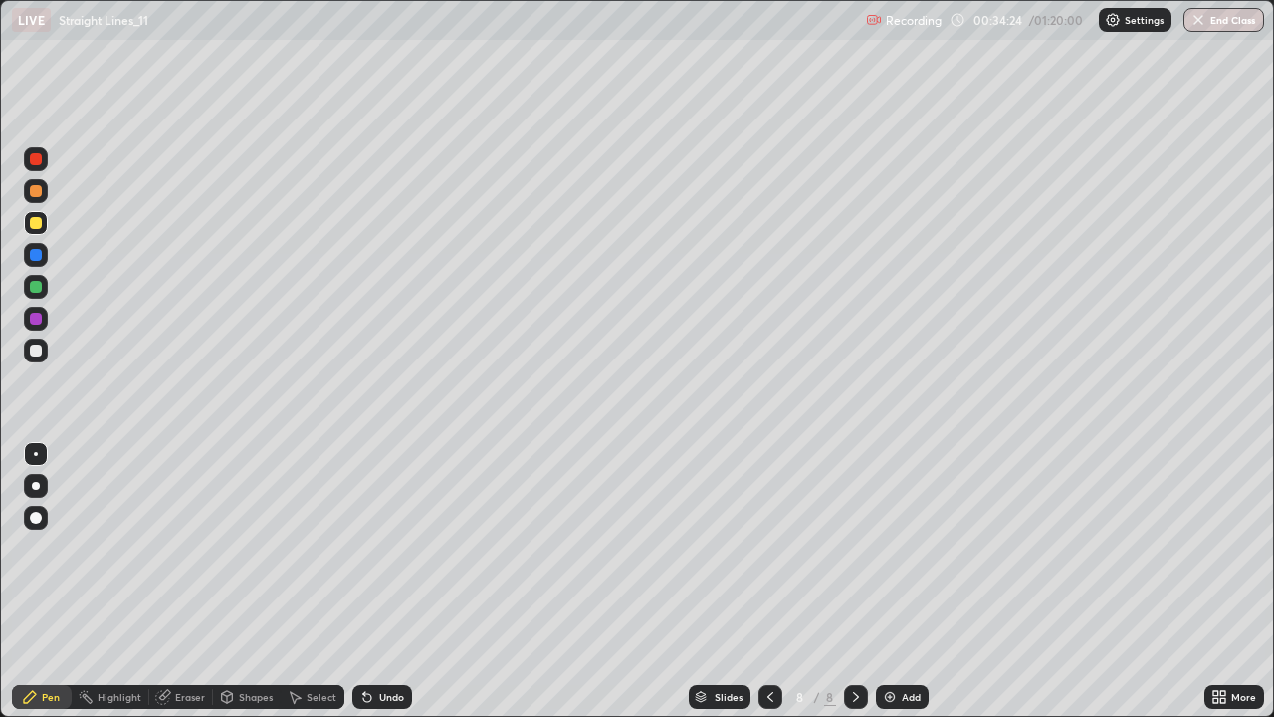
click at [768, 581] on icon at bounding box center [770, 697] width 16 height 16
click at [769, 581] on icon at bounding box center [770, 697] width 16 height 16
click at [768, 581] on icon at bounding box center [770, 697] width 16 height 16
click at [862, 581] on div at bounding box center [856, 697] width 24 height 24
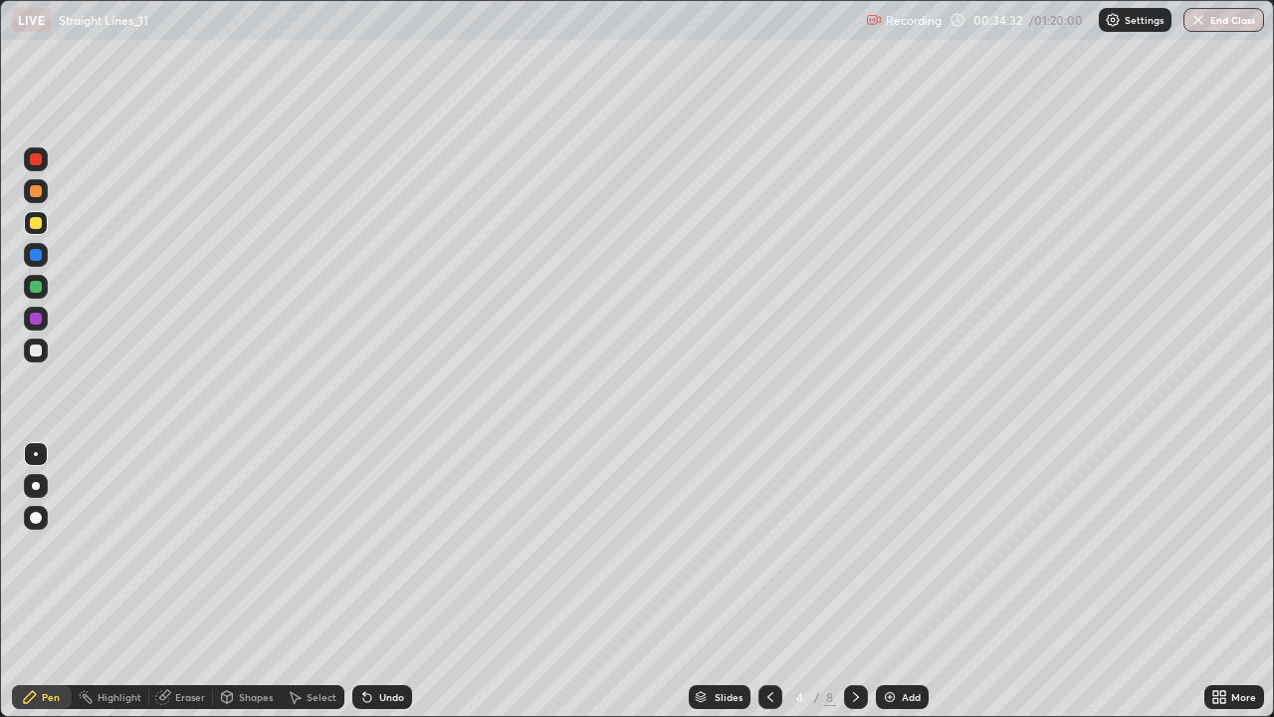
click at [865, 581] on div at bounding box center [856, 697] width 24 height 40
click at [858, 581] on div at bounding box center [856, 697] width 24 height 24
click at [854, 581] on icon at bounding box center [856, 697] width 16 height 16
click at [745, 581] on div "Slides" at bounding box center [720, 697] width 62 height 24
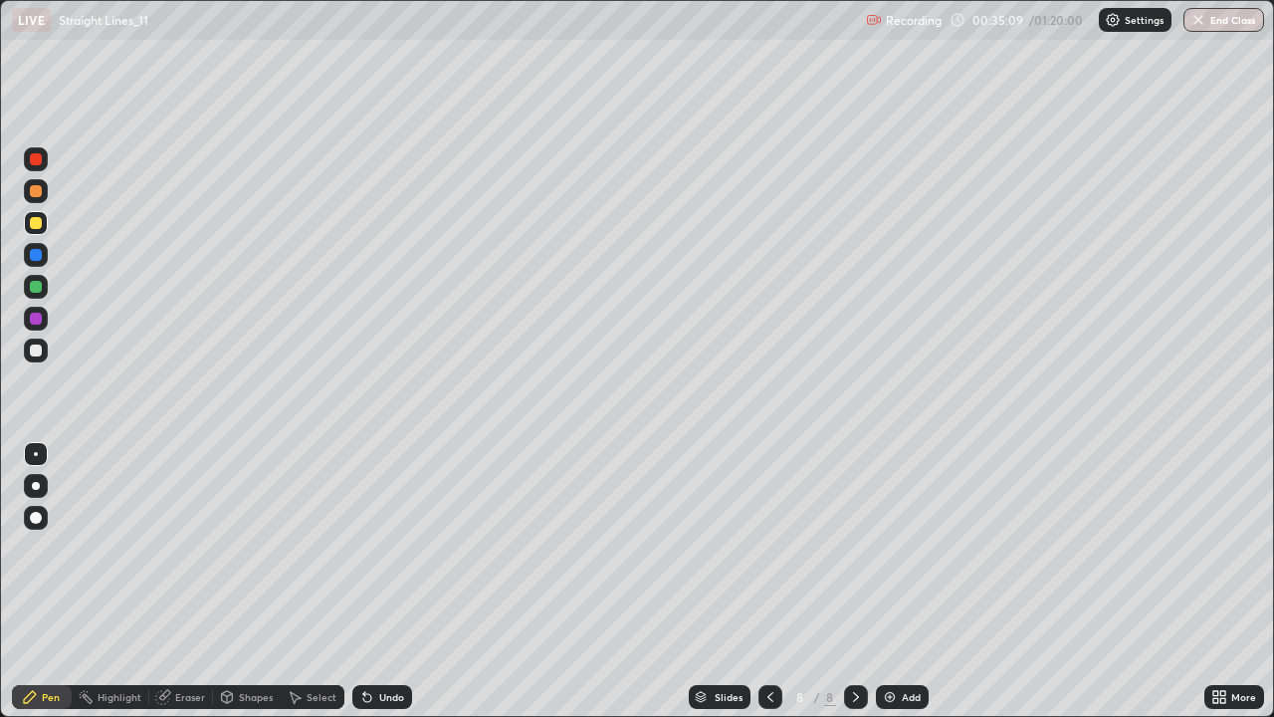
click at [774, 581] on div at bounding box center [770, 697] width 24 height 24
click at [770, 581] on div at bounding box center [770, 697] width 24 height 24
click at [768, 581] on icon at bounding box center [770, 697] width 16 height 16
click at [848, 581] on icon at bounding box center [856, 697] width 16 height 16
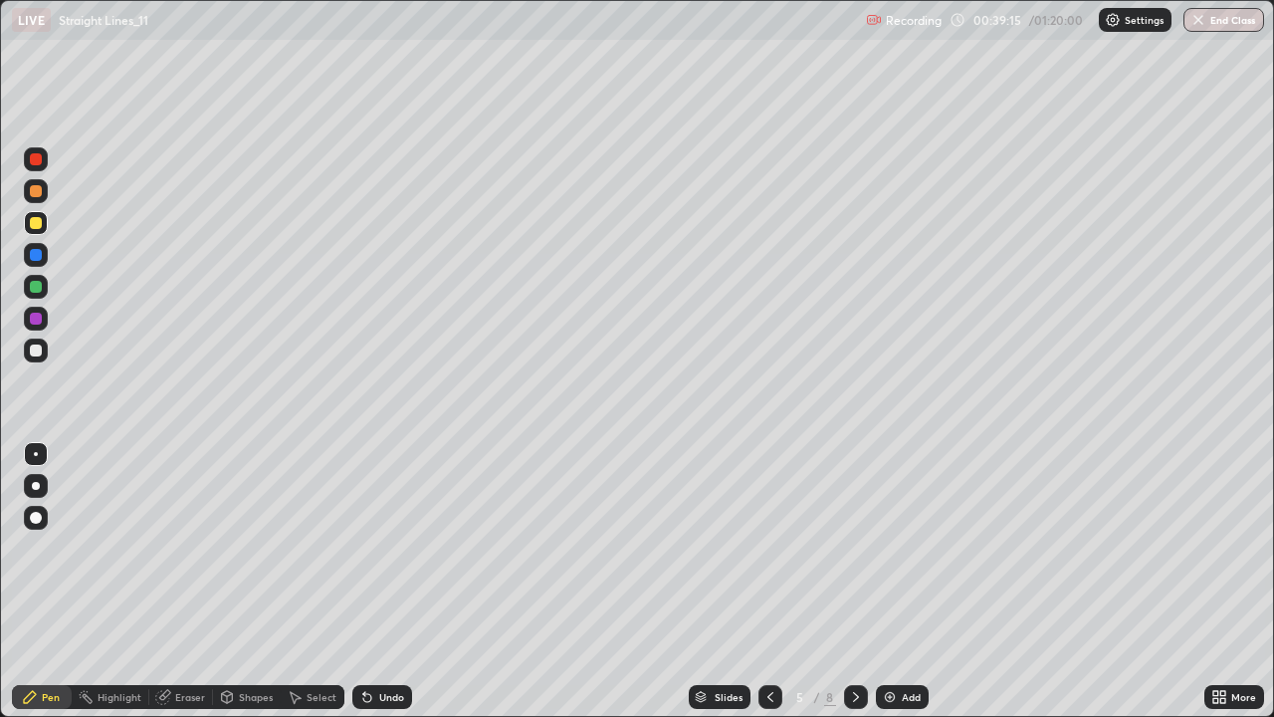
click at [854, 581] on div at bounding box center [856, 697] width 24 height 24
click at [862, 581] on div at bounding box center [856, 697] width 24 height 24
click at [851, 581] on div at bounding box center [856, 697] width 24 height 24
click at [856, 581] on icon at bounding box center [856, 697] width 16 height 16
click at [43, 350] on div at bounding box center [36, 350] width 24 height 24
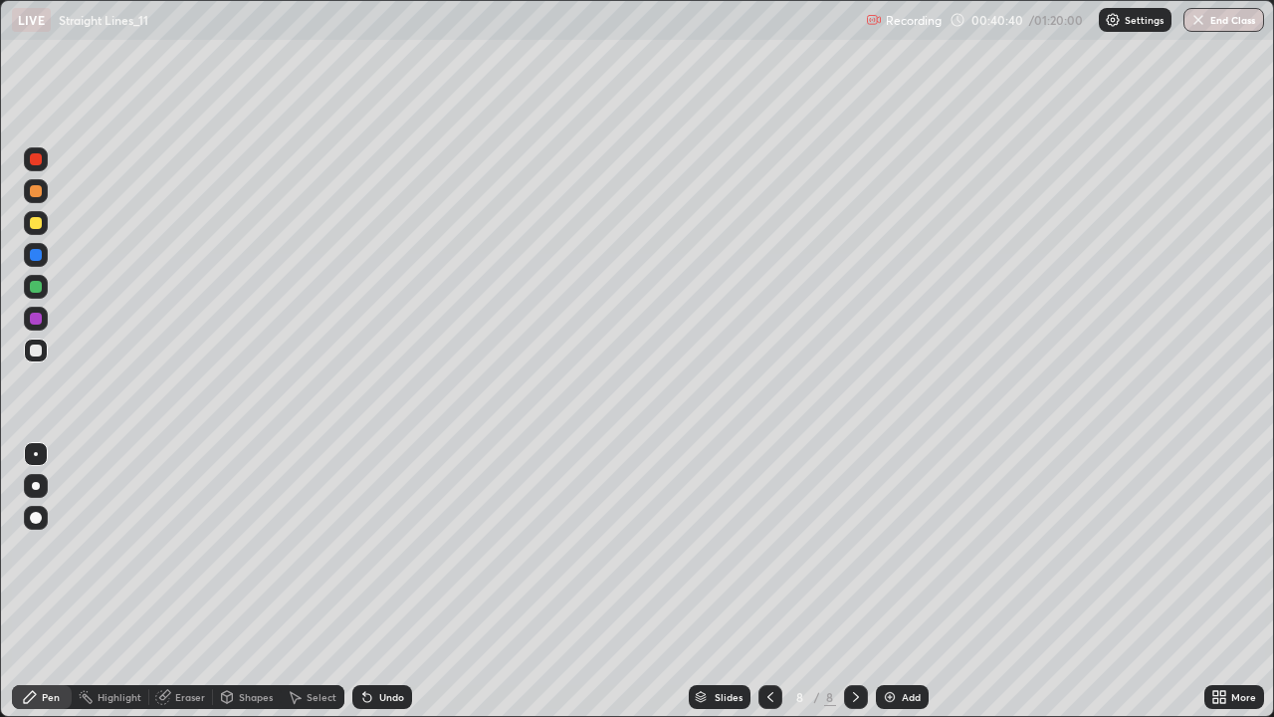
click at [33, 283] on div at bounding box center [36, 287] width 12 height 12
click at [27, 361] on div at bounding box center [36, 350] width 24 height 32
click at [37, 350] on div at bounding box center [36, 350] width 12 height 12
click at [373, 581] on div "Undo" at bounding box center [382, 697] width 60 height 24
click at [36, 352] on div at bounding box center [36, 350] width 12 height 12
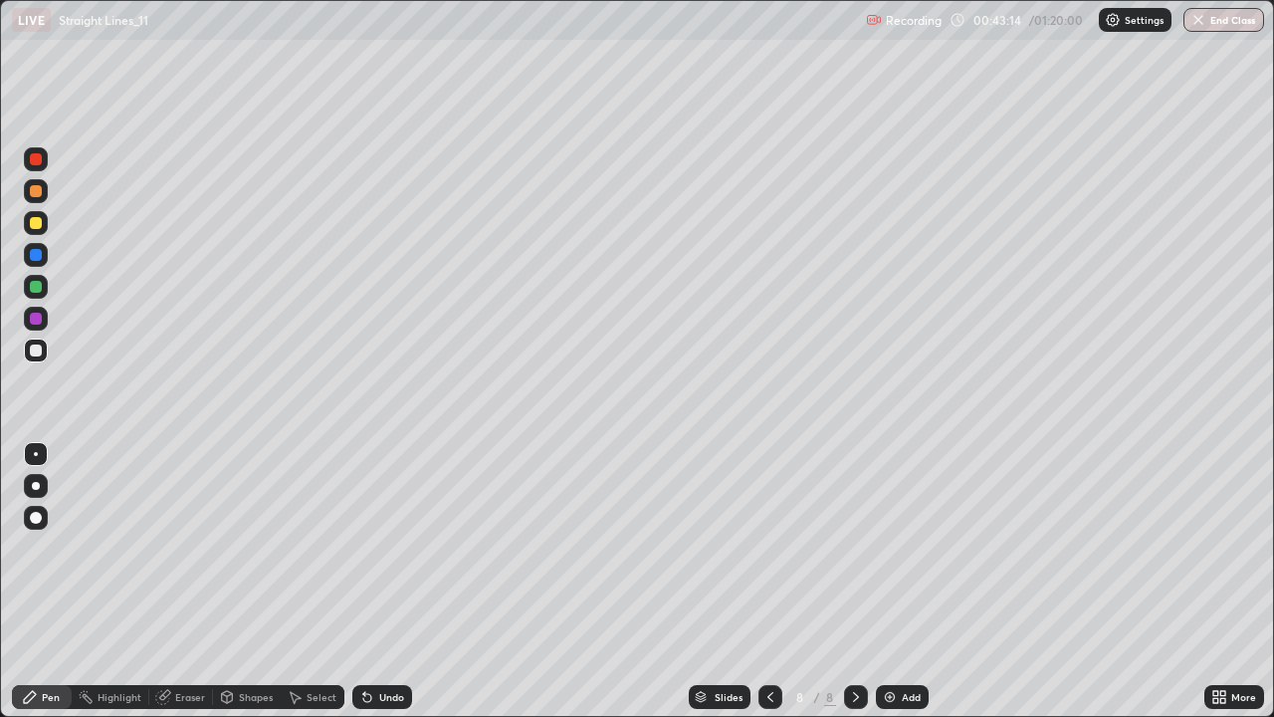
click at [41, 288] on div at bounding box center [36, 287] width 12 height 12
click at [37, 250] on div at bounding box center [36, 255] width 12 height 12
click at [35, 218] on div at bounding box center [36, 223] width 12 height 12
click at [37, 190] on div at bounding box center [36, 191] width 12 height 12
click at [47, 353] on div at bounding box center [36, 350] width 24 height 24
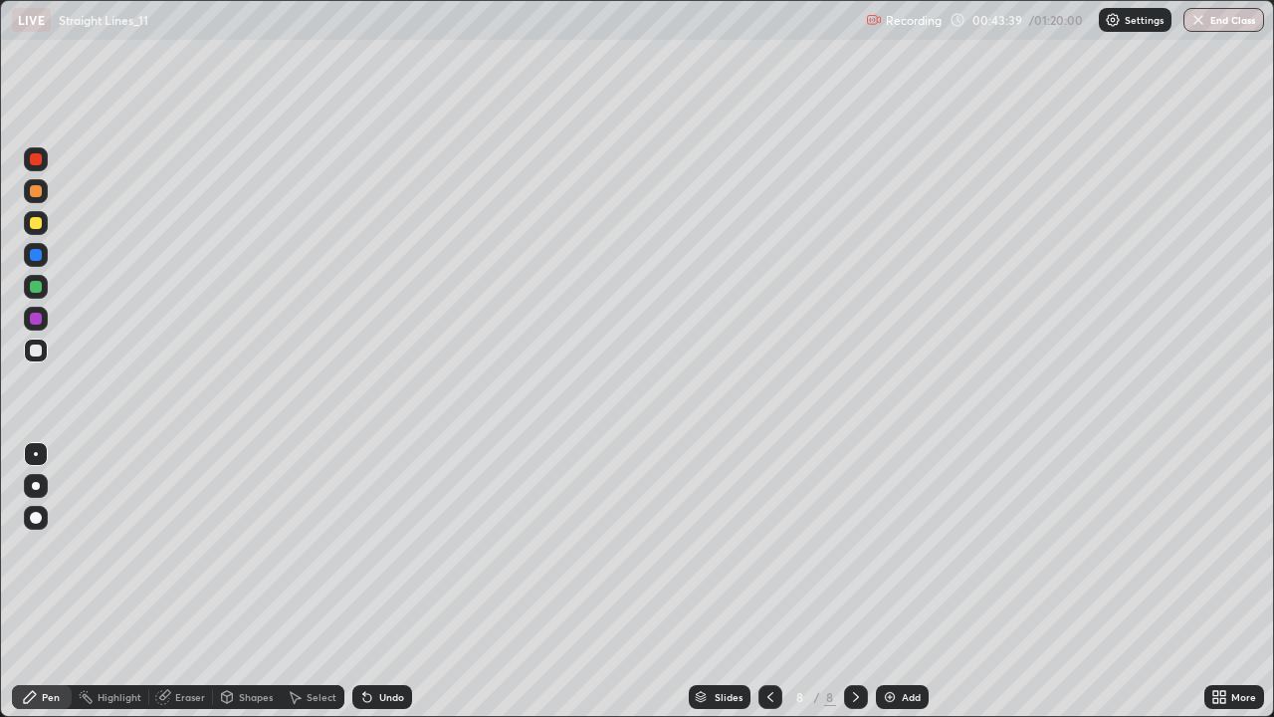
click at [40, 255] on div at bounding box center [36, 255] width 12 height 12
click at [34, 352] on div at bounding box center [36, 350] width 12 height 12
click at [908, 581] on div "Add" at bounding box center [911, 697] width 19 height 10
click at [758, 581] on div at bounding box center [770, 697] width 24 height 24
click at [854, 581] on icon at bounding box center [856, 697] width 16 height 16
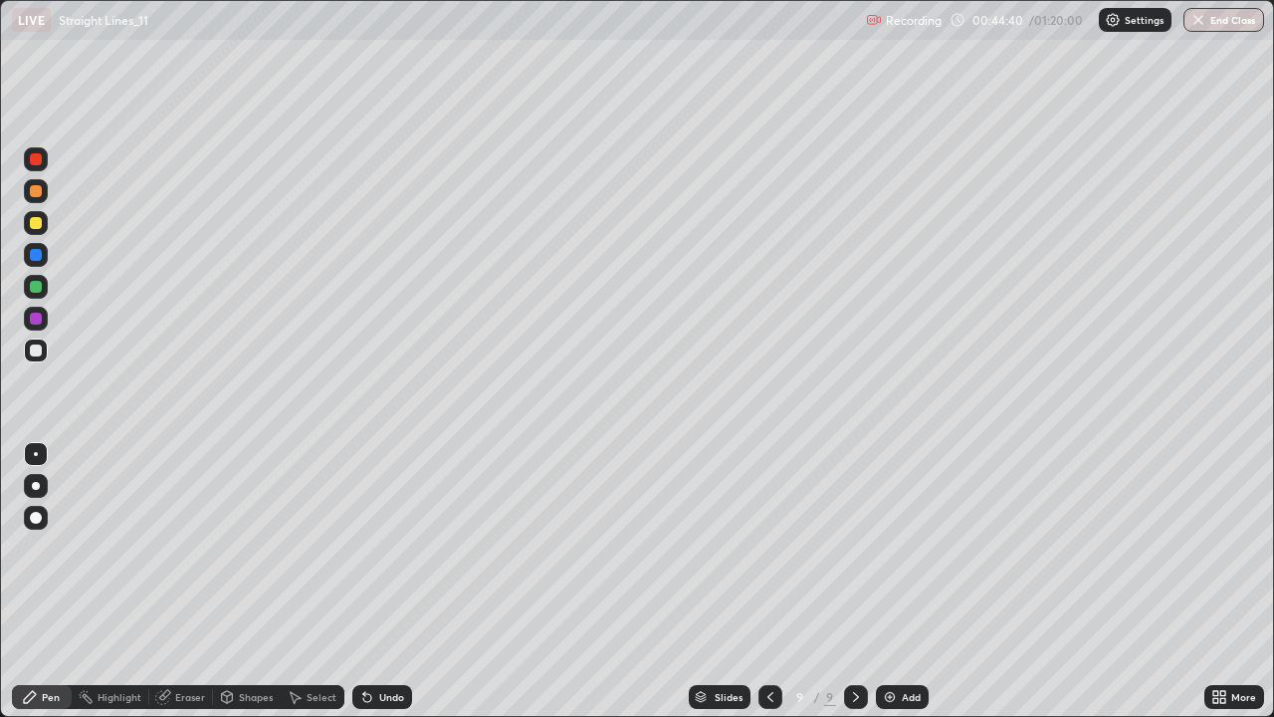
click at [768, 581] on icon at bounding box center [770, 697] width 16 height 16
click at [854, 581] on icon at bounding box center [856, 697] width 16 height 16
click at [776, 581] on div at bounding box center [770, 697] width 24 height 40
click at [854, 581] on icon at bounding box center [856, 697] width 16 height 16
click at [33, 349] on div at bounding box center [36, 350] width 12 height 12
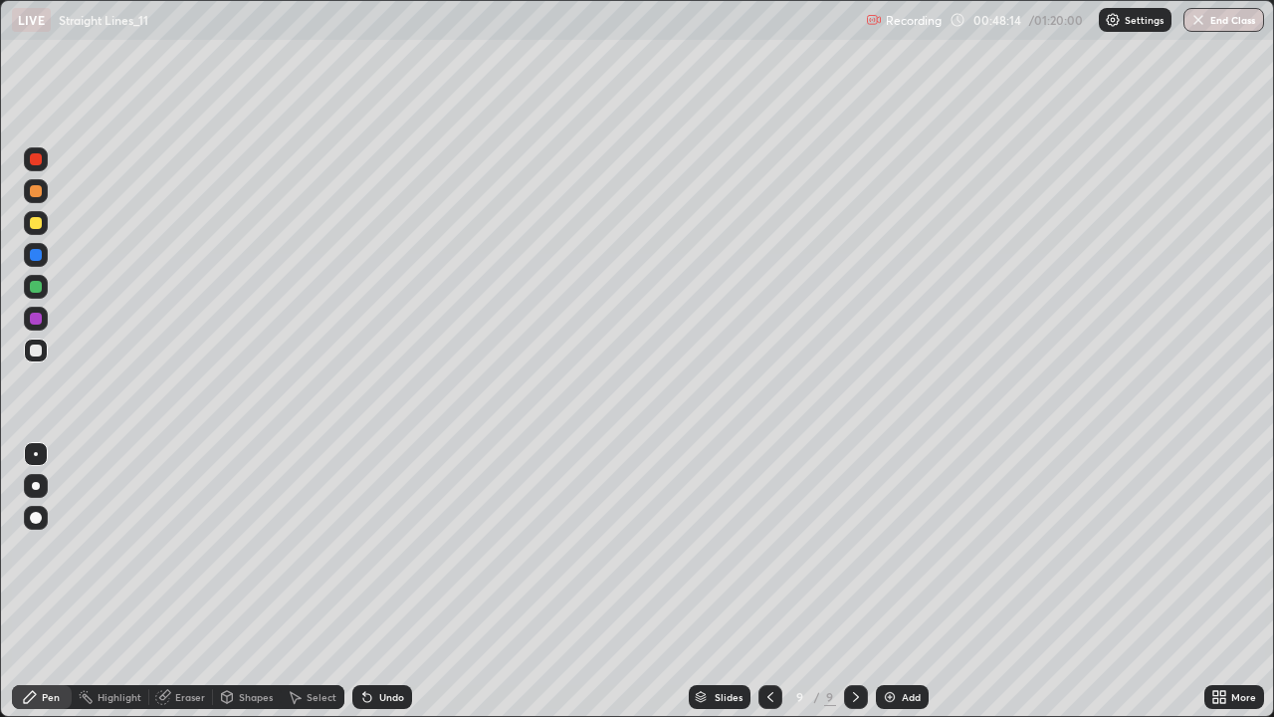
click at [25, 223] on div at bounding box center [36, 223] width 24 height 24
click at [768, 581] on icon at bounding box center [770, 697] width 16 height 16
click at [181, 581] on div "Eraser" at bounding box center [181, 697] width 64 height 24
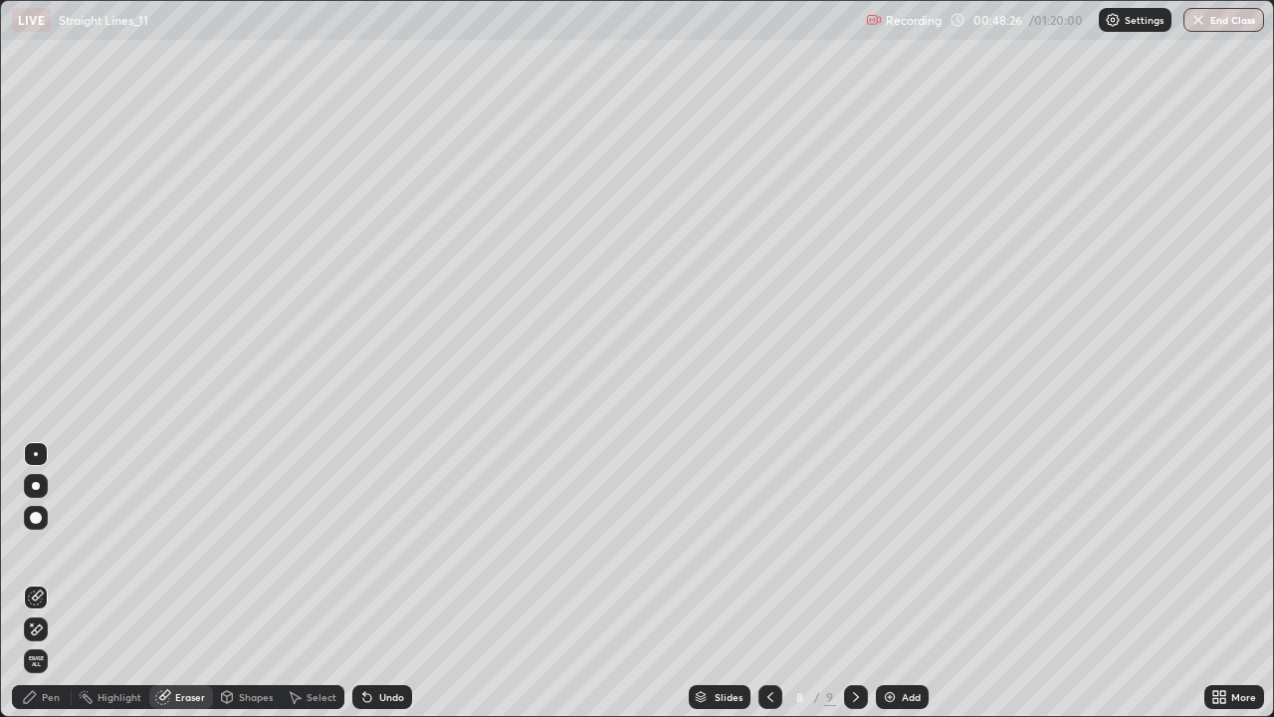
click at [42, 581] on div "Pen" at bounding box center [42, 697] width 60 height 40
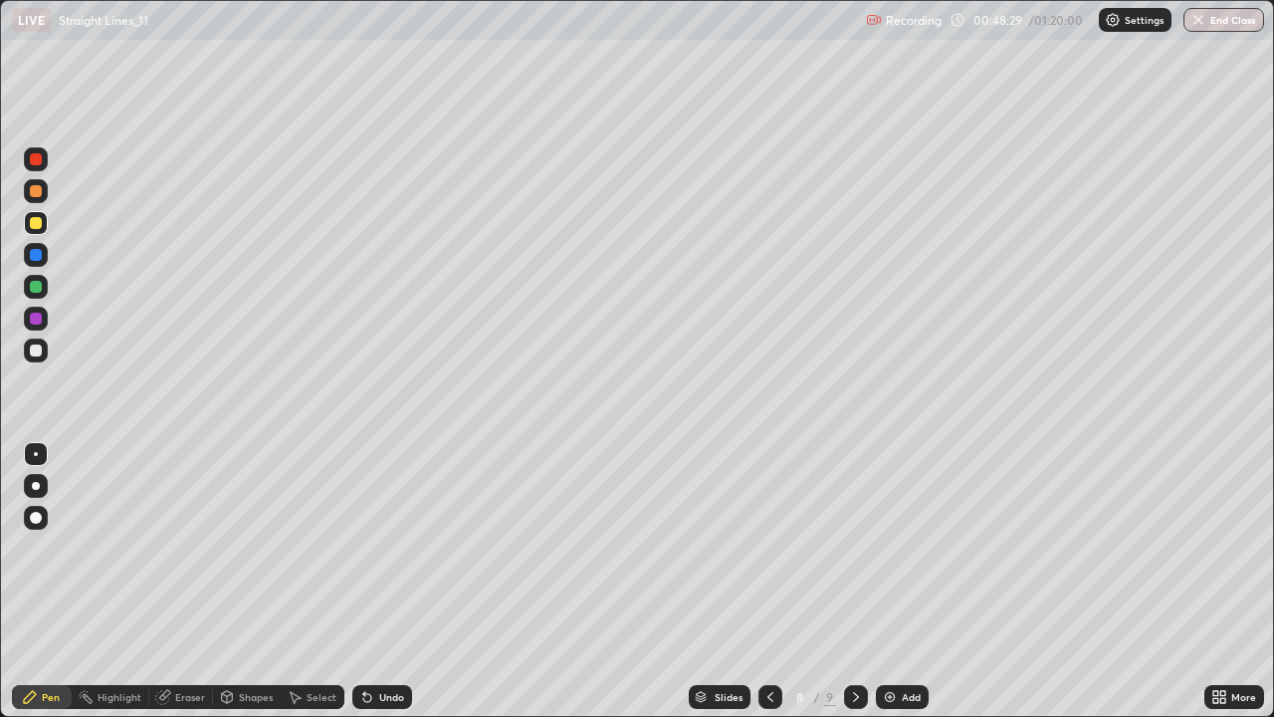
click at [859, 581] on icon at bounding box center [856, 697] width 16 height 16
click at [38, 345] on div at bounding box center [36, 350] width 12 height 12
click at [387, 581] on div "Undo" at bounding box center [391, 697] width 25 height 10
click at [34, 228] on div at bounding box center [36, 223] width 12 height 12
click at [768, 581] on icon at bounding box center [770, 697] width 16 height 16
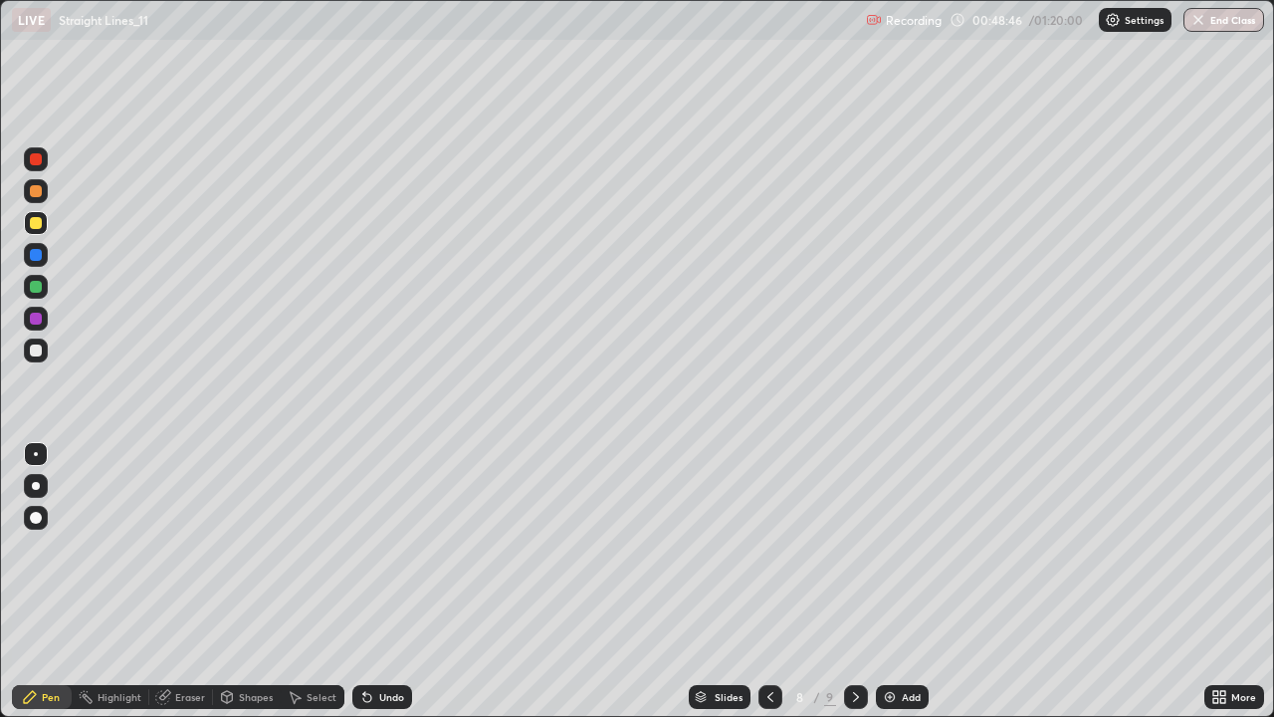
click at [853, 581] on icon at bounding box center [856, 697] width 16 height 16
click at [40, 257] on div at bounding box center [36, 255] width 12 height 12
click at [35, 351] on div at bounding box center [36, 350] width 12 height 12
click at [34, 223] on div at bounding box center [36, 223] width 12 height 12
click at [36, 348] on div at bounding box center [36, 350] width 12 height 12
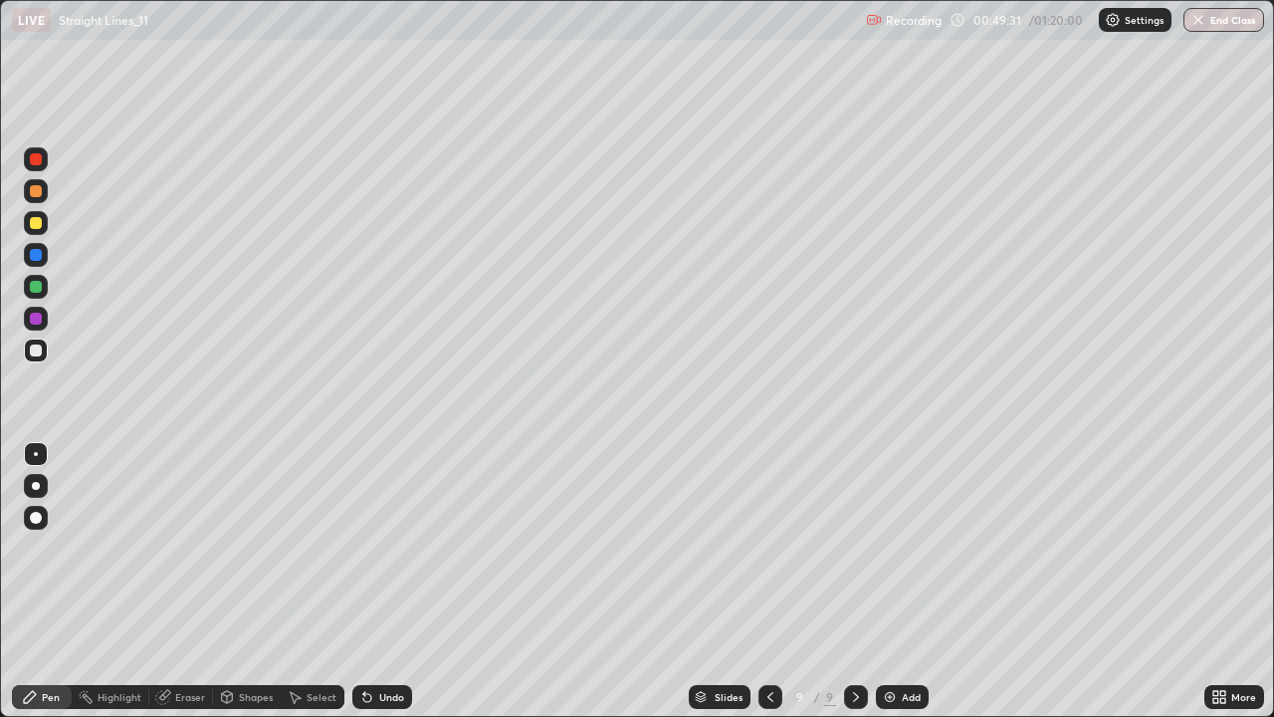
click at [37, 230] on div at bounding box center [36, 223] width 24 height 24
click at [37, 200] on div at bounding box center [36, 191] width 24 height 24
click at [36, 227] on div at bounding box center [36, 223] width 12 height 12
click at [758, 581] on div at bounding box center [770, 697] width 24 height 24
click at [864, 581] on div at bounding box center [856, 697] width 24 height 24
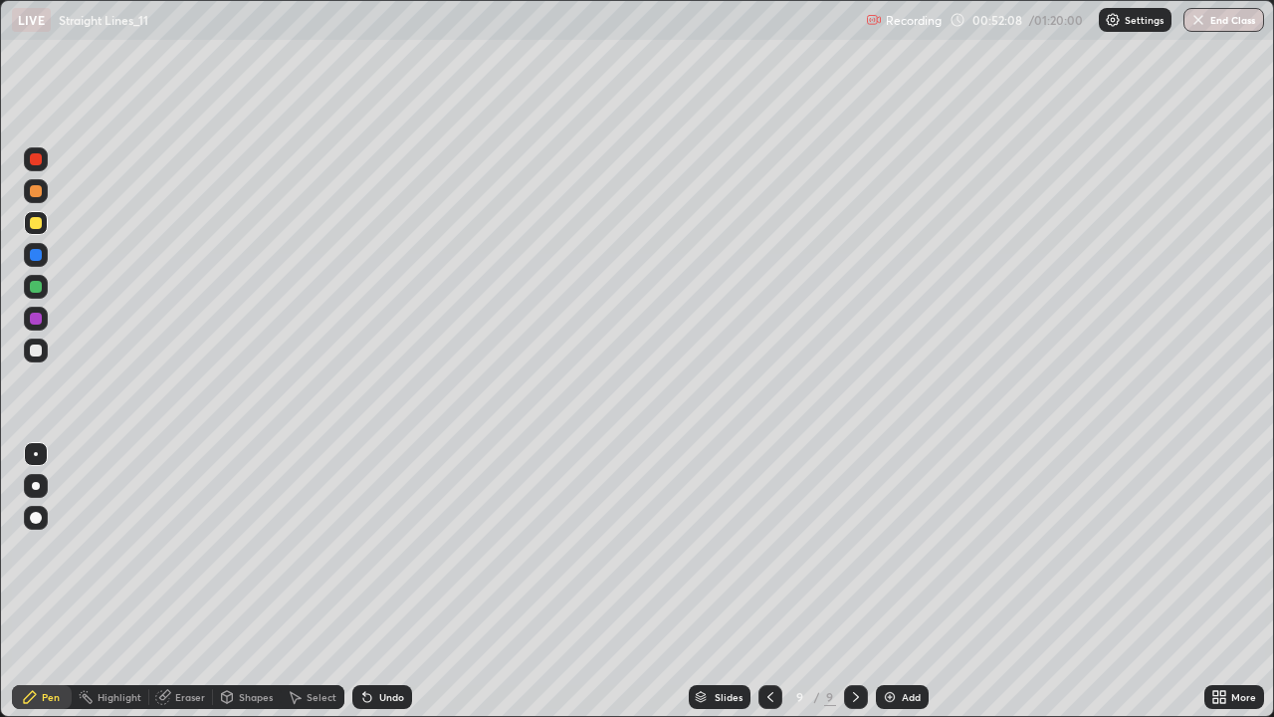
click at [28, 224] on div at bounding box center [36, 223] width 24 height 24
click at [923, 581] on div "Add" at bounding box center [902, 697] width 53 height 24
click at [234, 581] on div "Shapes" at bounding box center [247, 697] width 68 height 24
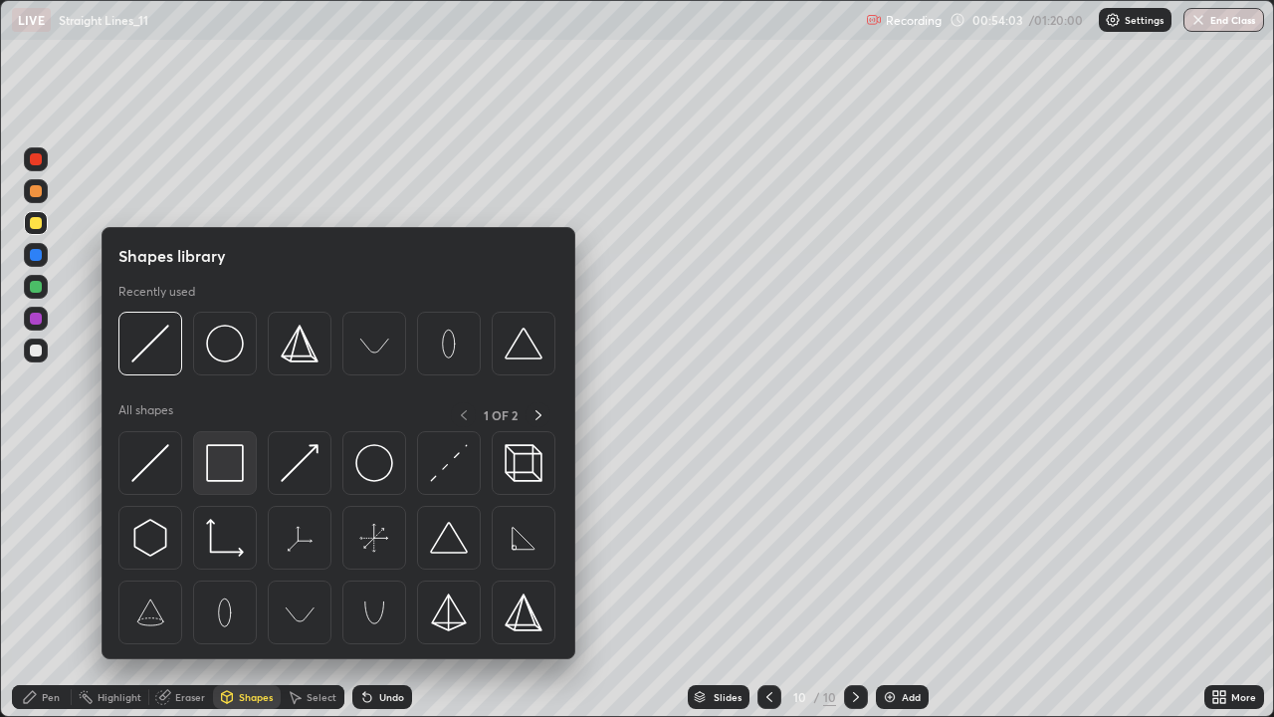
click at [221, 461] on img at bounding box center [225, 463] width 38 height 38
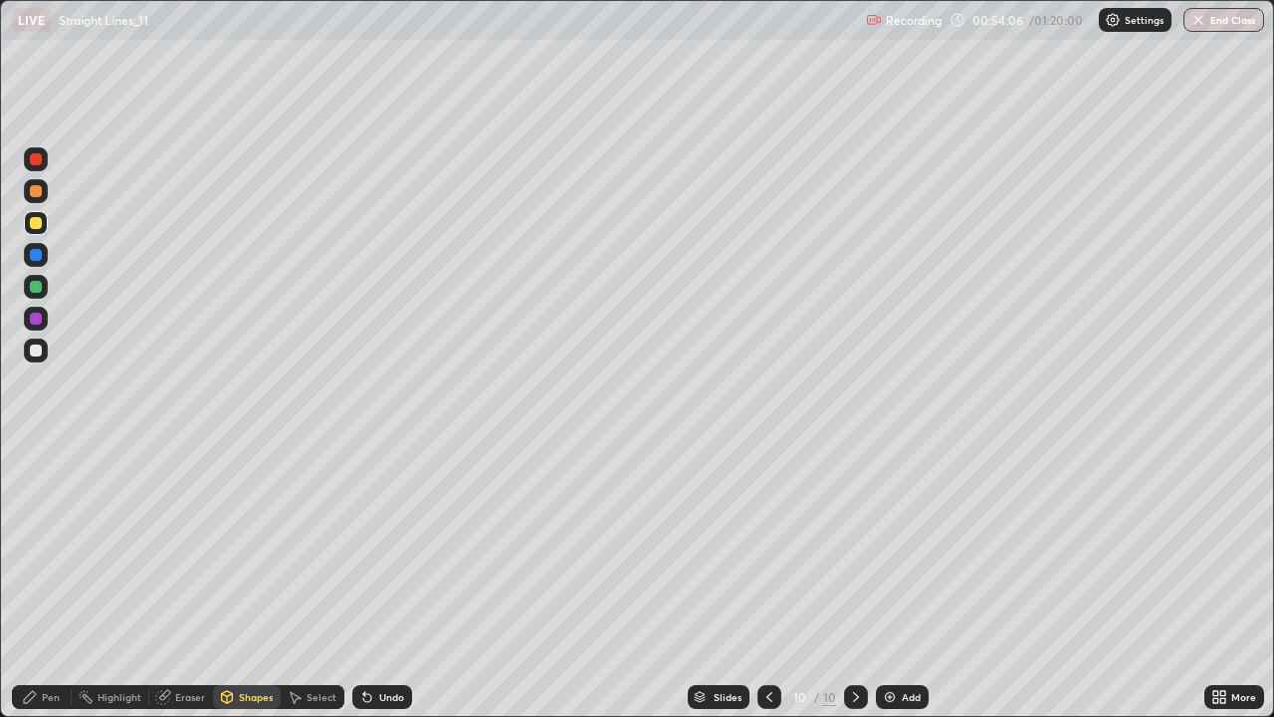
click at [245, 581] on div "Shapes" at bounding box center [247, 697] width 68 height 24
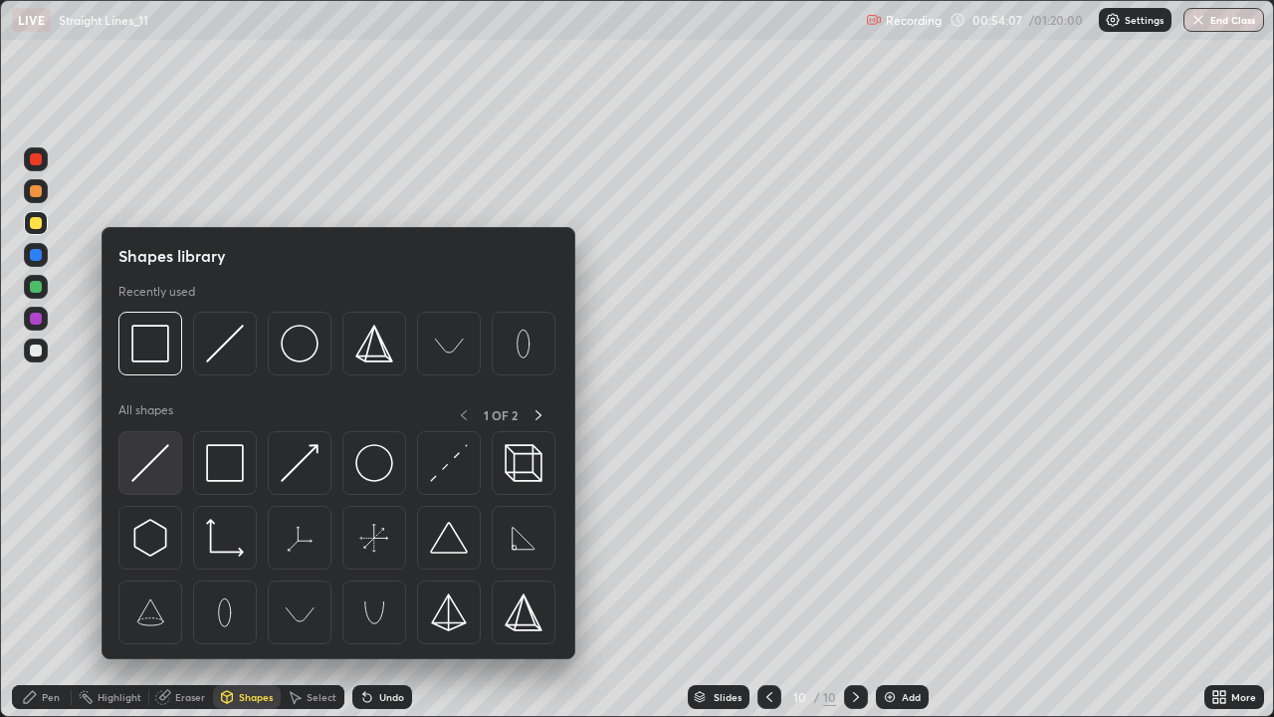
click at [146, 453] on img at bounding box center [150, 463] width 38 height 38
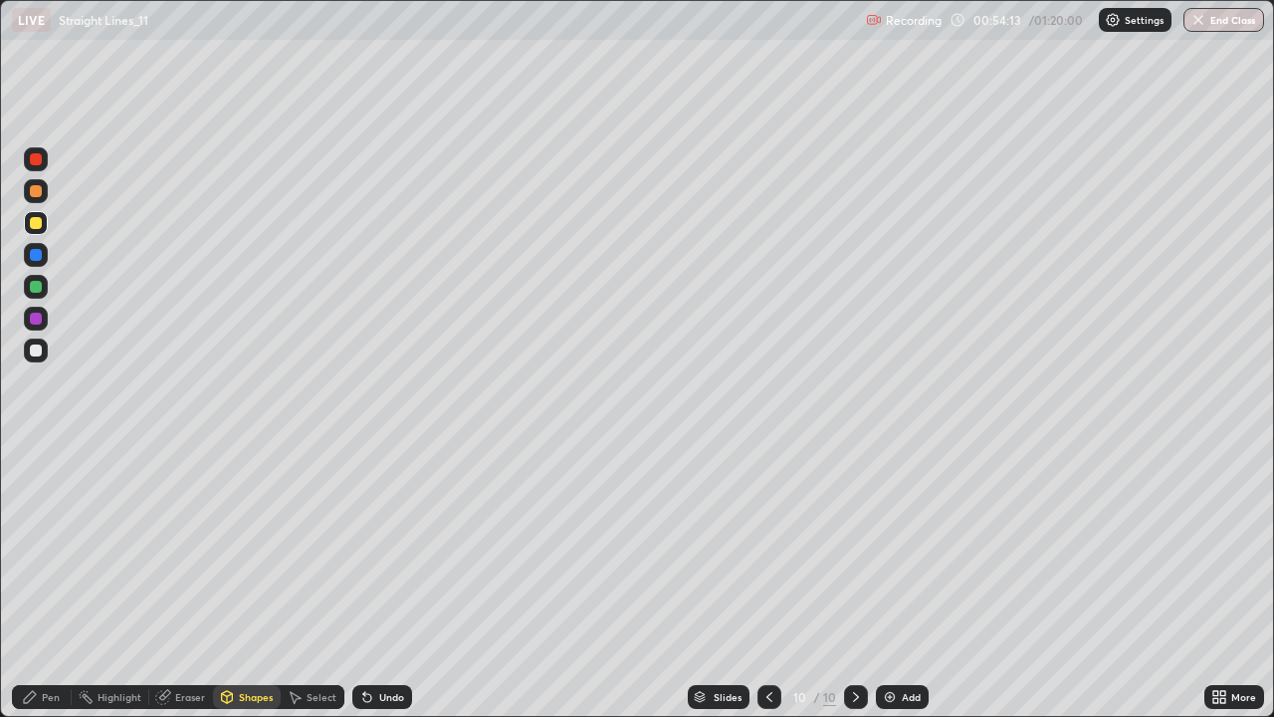
click at [40, 581] on div "Pen" at bounding box center [42, 697] width 60 height 24
click at [39, 359] on div at bounding box center [36, 350] width 24 height 24
click at [31, 289] on div at bounding box center [36, 287] width 12 height 12
click at [35, 253] on div at bounding box center [36, 255] width 12 height 12
click at [385, 581] on div "Undo" at bounding box center [391, 697] width 25 height 10
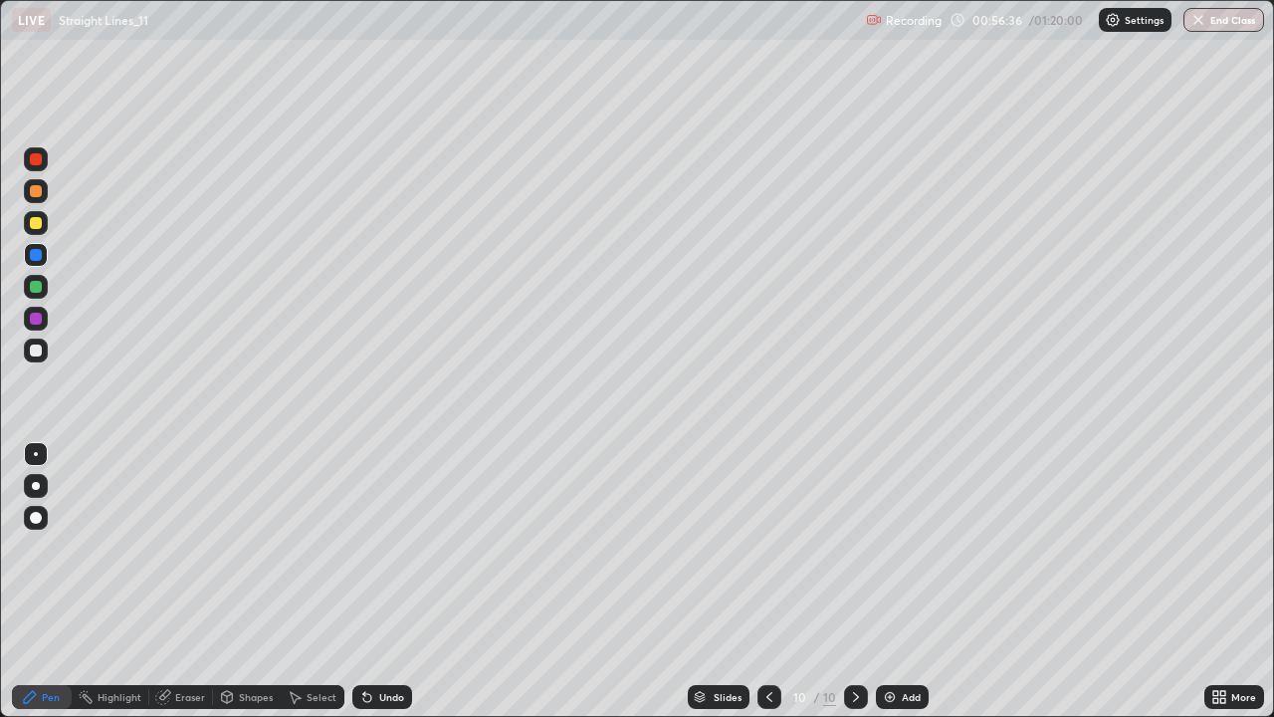
click at [385, 581] on div "Undo" at bounding box center [391, 697] width 25 height 10
click at [386, 581] on div "Undo" at bounding box center [391, 697] width 25 height 10
click at [388, 581] on div "Undo" at bounding box center [391, 697] width 25 height 10
click at [387, 581] on div "Undo" at bounding box center [391, 697] width 25 height 10
click at [394, 581] on div "Undo" at bounding box center [391, 697] width 25 height 10
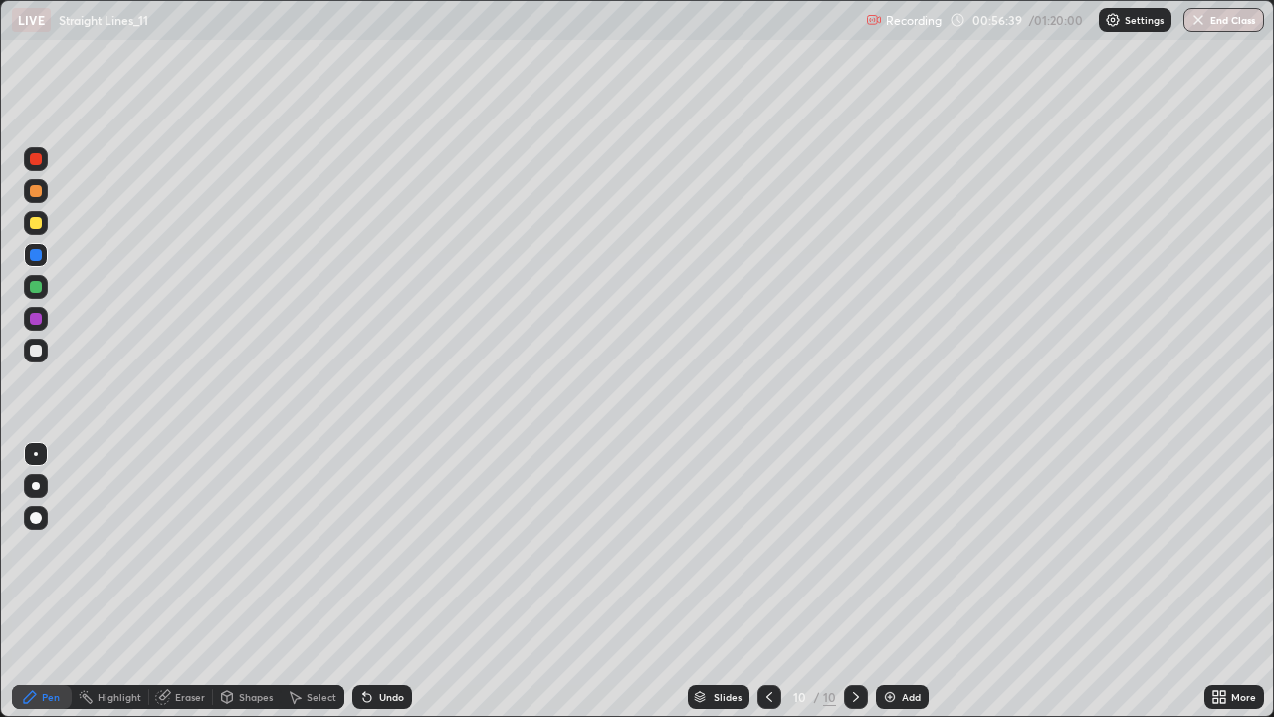
click at [391, 581] on div "Undo" at bounding box center [391, 697] width 25 height 10
click at [379, 581] on div "Undo" at bounding box center [391, 697] width 25 height 10
click at [33, 285] on div at bounding box center [36, 287] width 12 height 12
click at [383, 581] on div "Undo" at bounding box center [382, 697] width 60 height 24
click at [379, 581] on div "Undo" at bounding box center [391, 697] width 25 height 10
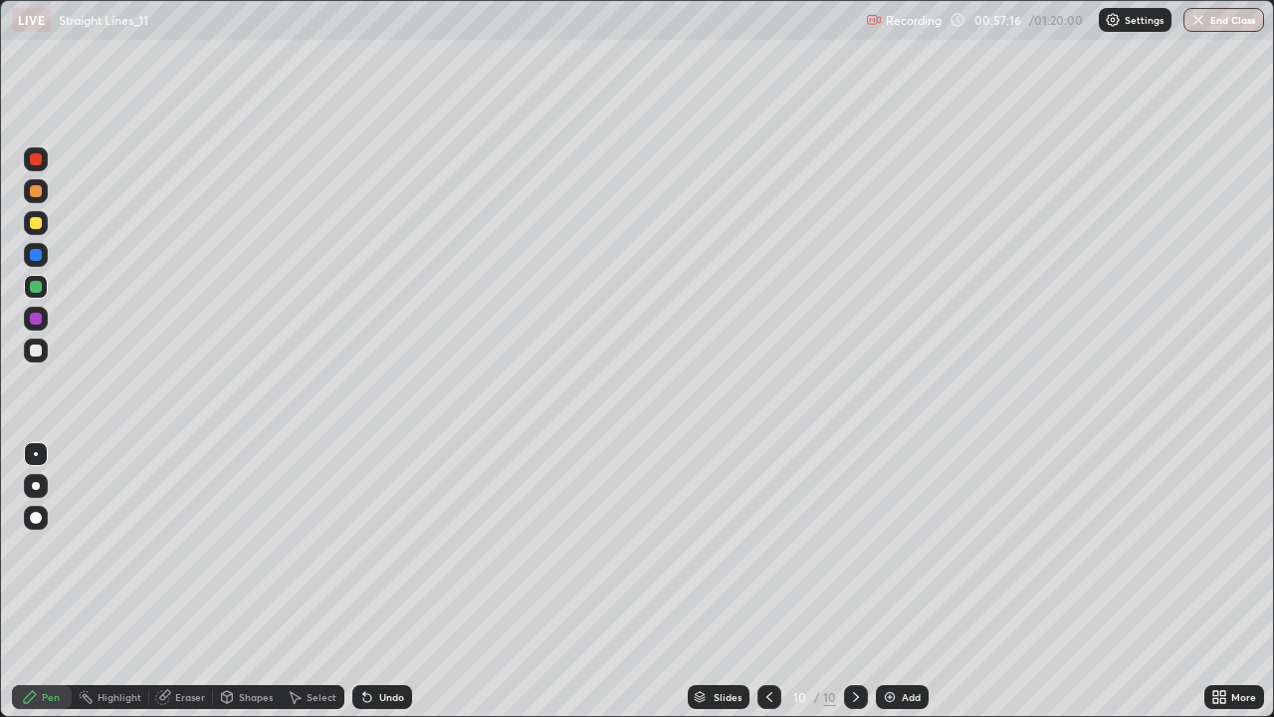
click at [31, 255] on div at bounding box center [36, 255] width 12 height 12
click at [372, 581] on div "Undo" at bounding box center [382, 697] width 60 height 24
click at [370, 581] on div "Undo" at bounding box center [382, 697] width 60 height 24
click at [382, 581] on div "Undo" at bounding box center [382, 697] width 60 height 24
click at [35, 225] on div at bounding box center [36, 223] width 12 height 12
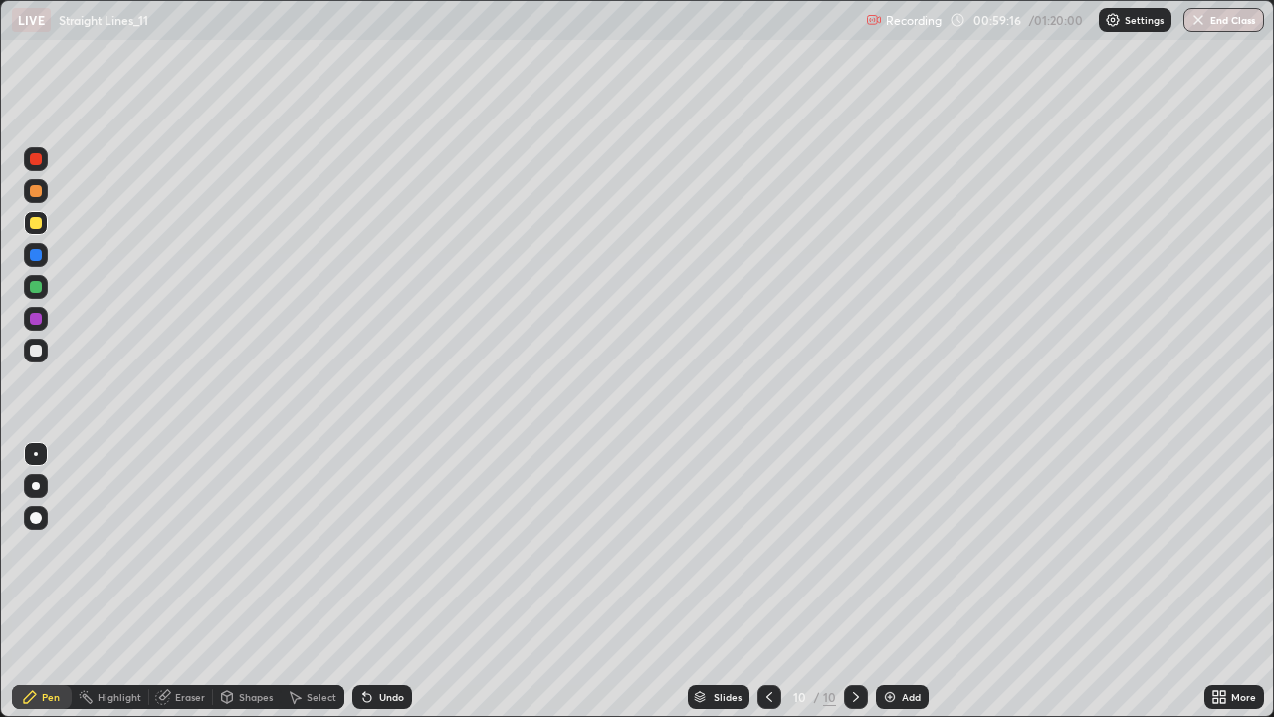
click at [902, 581] on div "Add" at bounding box center [911, 697] width 19 height 10
click at [35, 346] on div at bounding box center [36, 350] width 12 height 12
click at [759, 581] on div at bounding box center [770, 697] width 24 height 24
click at [854, 581] on icon at bounding box center [856, 697] width 16 height 16
click at [30, 260] on div at bounding box center [36, 255] width 24 height 24
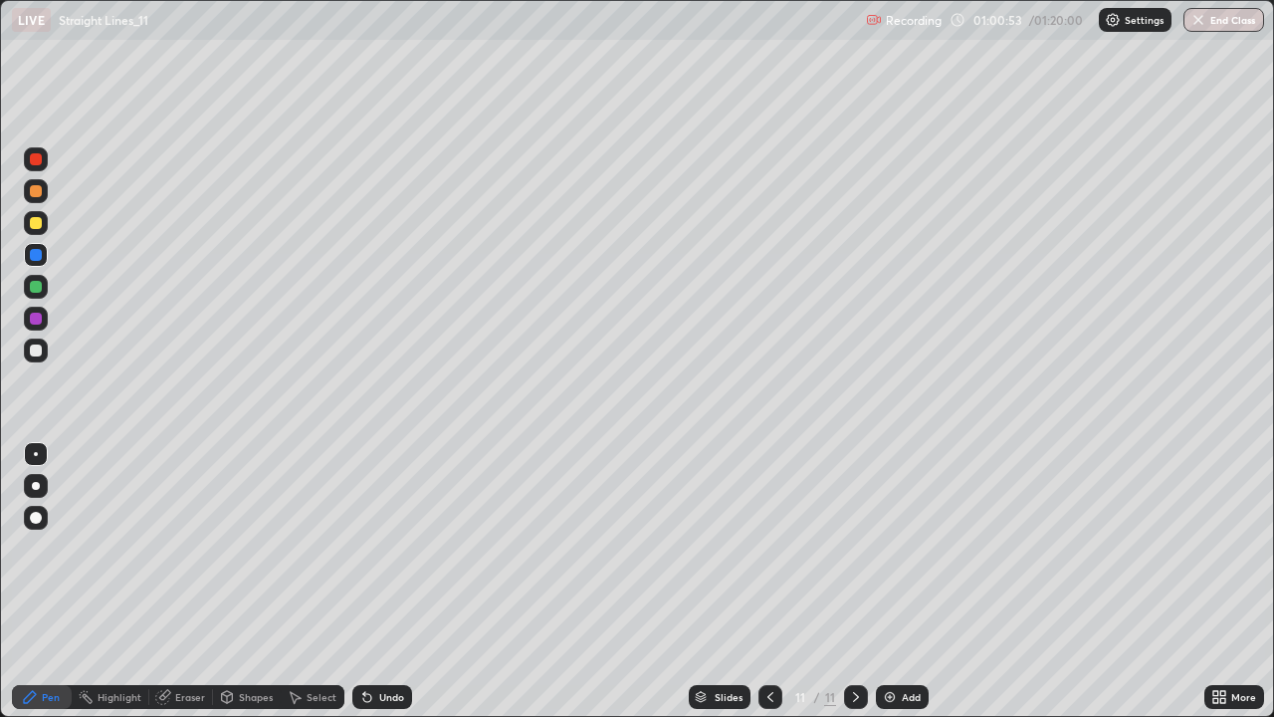
click at [35, 348] on div at bounding box center [36, 350] width 12 height 12
click at [759, 581] on div at bounding box center [770, 697] width 24 height 24
click at [386, 581] on div "Undo" at bounding box center [391, 697] width 25 height 10
click at [854, 581] on icon at bounding box center [856, 697] width 16 height 16
click at [34, 253] on div at bounding box center [36, 255] width 12 height 12
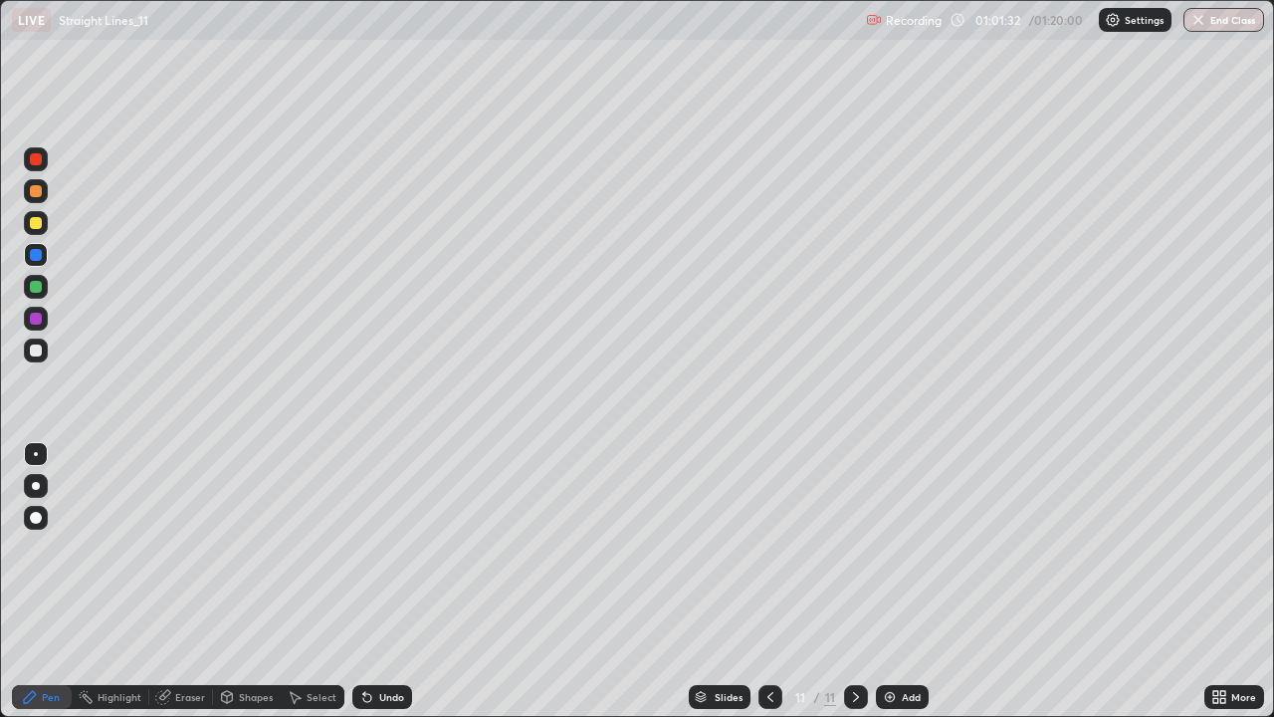
click at [44, 357] on div at bounding box center [36, 350] width 24 height 24
click at [768, 581] on icon at bounding box center [770, 697] width 6 height 10
click at [854, 581] on icon at bounding box center [856, 697] width 16 height 16
click at [912, 581] on div "Add" at bounding box center [911, 697] width 19 height 10
click at [37, 251] on div at bounding box center [36, 255] width 12 height 12
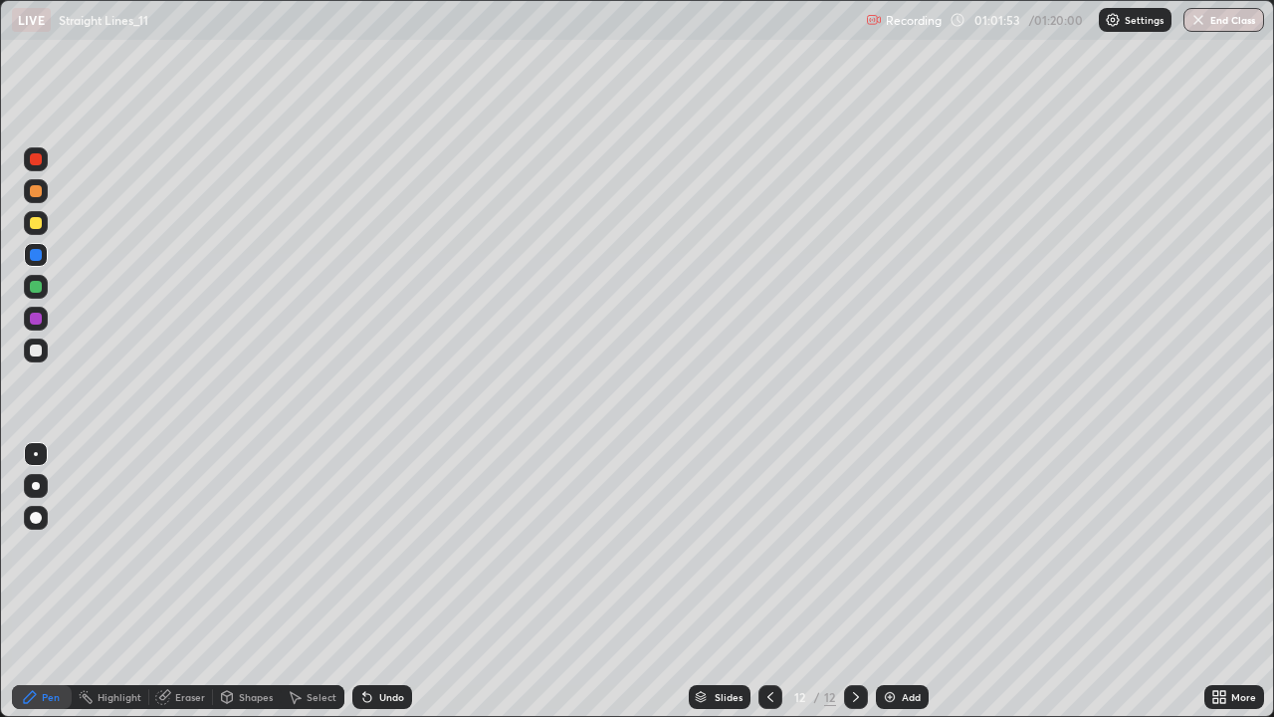
click at [37, 342] on div at bounding box center [36, 350] width 24 height 24
click at [766, 581] on icon at bounding box center [770, 697] width 16 height 16
click at [853, 581] on icon at bounding box center [856, 697] width 16 height 16
click at [768, 581] on icon at bounding box center [770, 697] width 16 height 16
click at [770, 581] on icon at bounding box center [770, 697] width 16 height 16
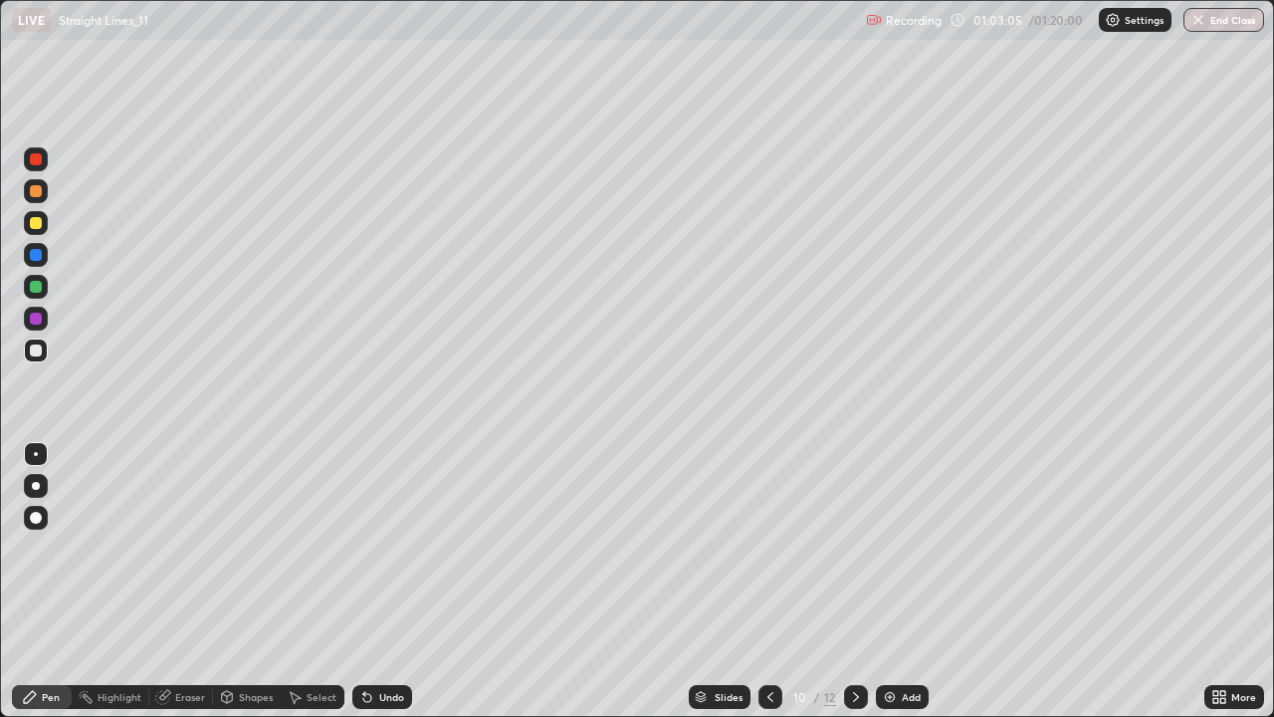
click at [848, 581] on icon at bounding box center [856, 697] width 16 height 16
click at [396, 581] on div "Undo" at bounding box center [382, 697] width 60 height 24
click at [854, 581] on icon at bounding box center [856, 697] width 16 height 16
click at [767, 581] on icon at bounding box center [770, 697] width 16 height 16
click at [864, 581] on div at bounding box center [856, 697] width 24 height 24
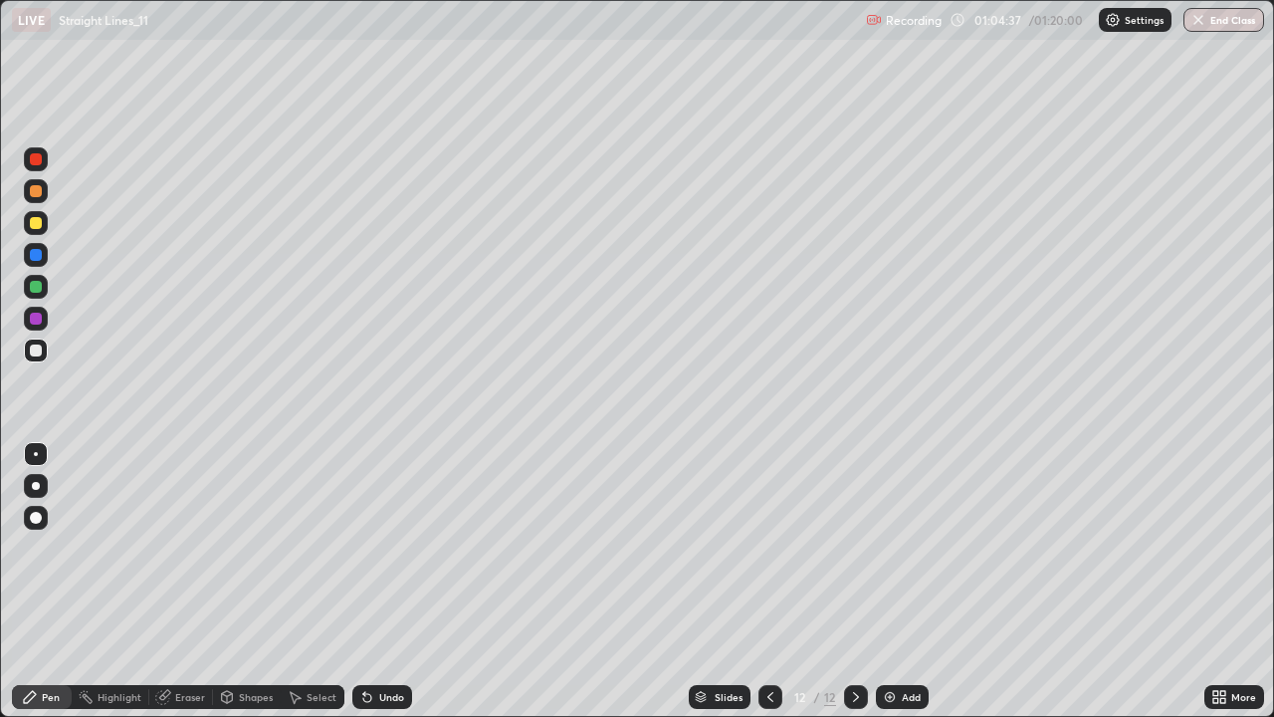
click at [38, 222] on div at bounding box center [36, 223] width 12 height 12
click at [902, 581] on div "Add" at bounding box center [911, 697] width 19 height 10
click at [36, 347] on div at bounding box center [36, 350] width 12 height 12
click at [256, 581] on div "Shapes" at bounding box center [256, 697] width 34 height 10
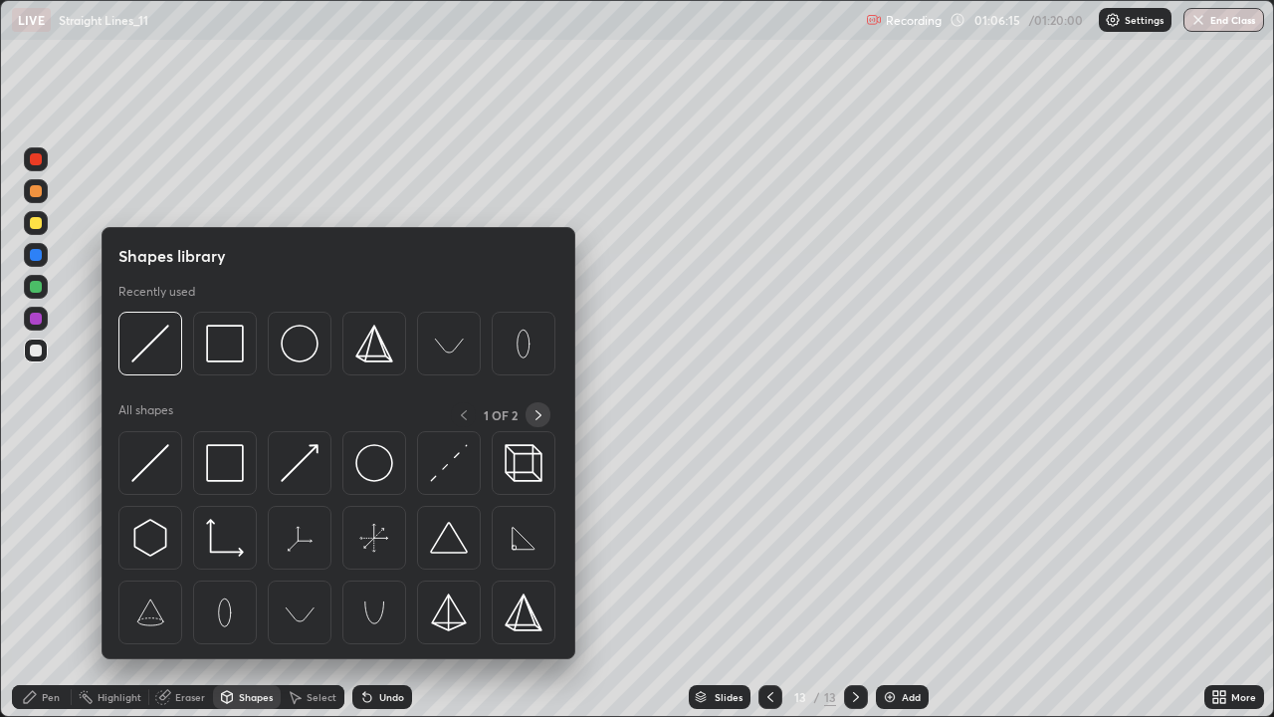
click at [537, 419] on icon at bounding box center [539, 415] width 16 height 16
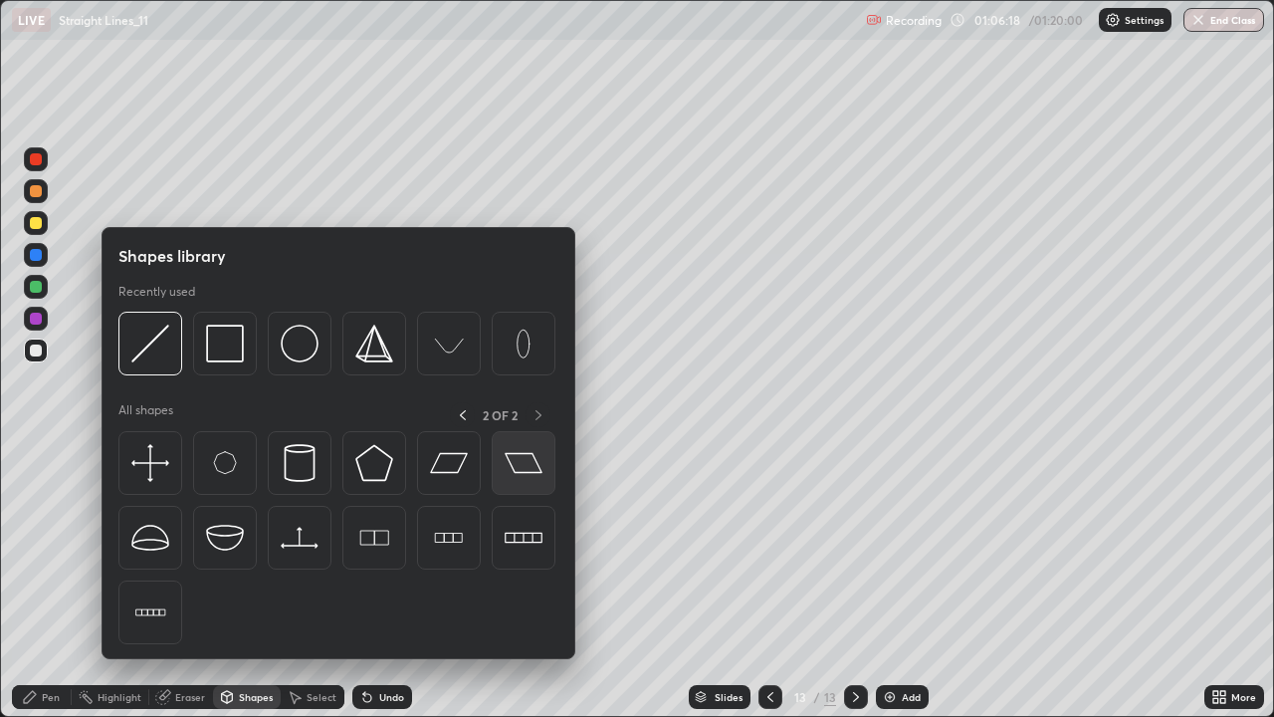
click at [507, 473] on img at bounding box center [524, 463] width 38 height 38
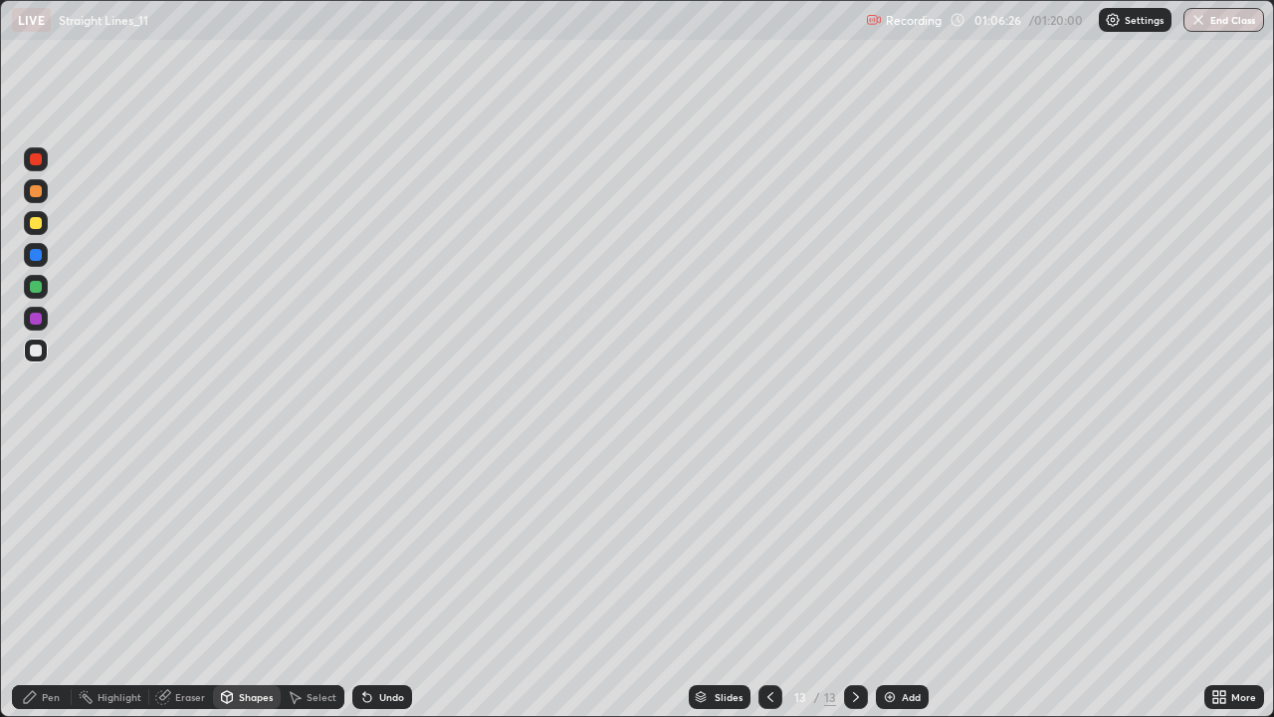
click at [47, 581] on div "Pen" at bounding box center [51, 697] width 18 height 10
click at [396, 581] on div "Undo" at bounding box center [382, 697] width 60 height 24
click at [386, 581] on div "Undo" at bounding box center [391, 697] width 25 height 10
click at [32, 354] on div at bounding box center [36, 350] width 12 height 12
click at [36, 288] on div at bounding box center [36, 287] width 12 height 12
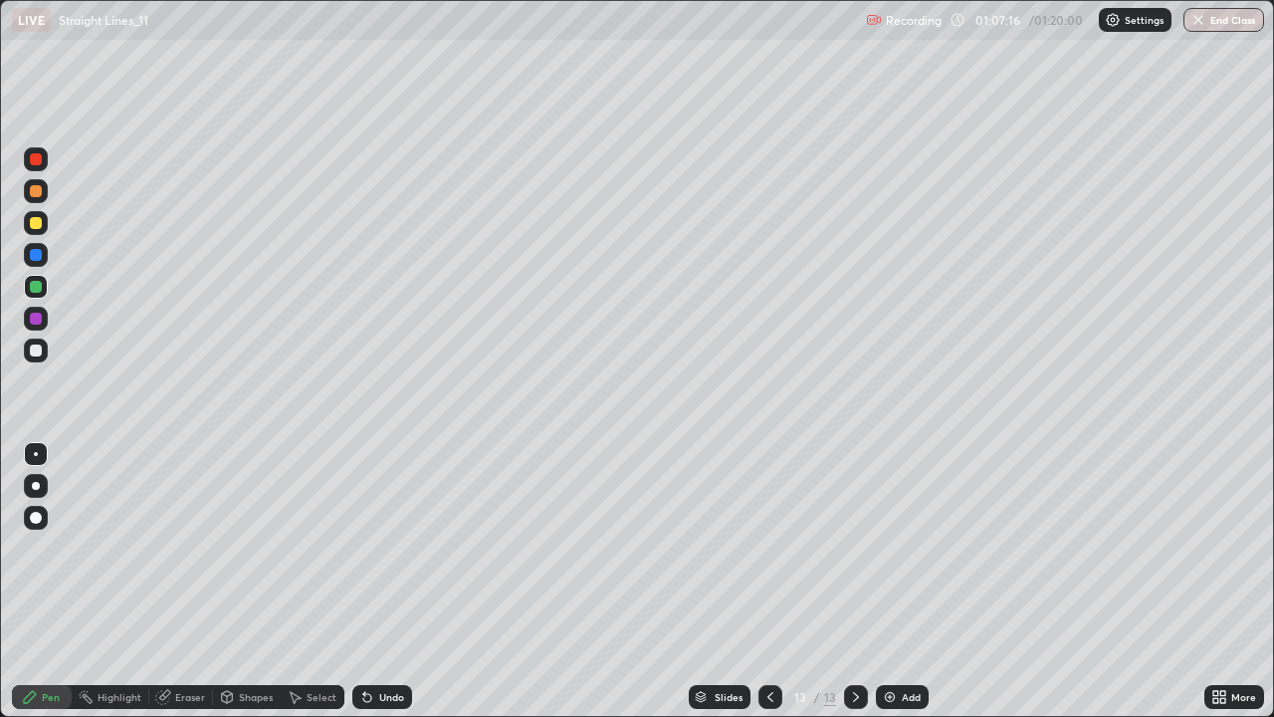
click at [37, 348] on div at bounding box center [36, 350] width 12 height 12
click at [38, 288] on div at bounding box center [36, 287] width 12 height 12
click at [33, 251] on div at bounding box center [36, 255] width 12 height 12
click at [386, 581] on div "Undo" at bounding box center [391, 697] width 25 height 10
click at [33, 354] on div at bounding box center [36, 350] width 12 height 12
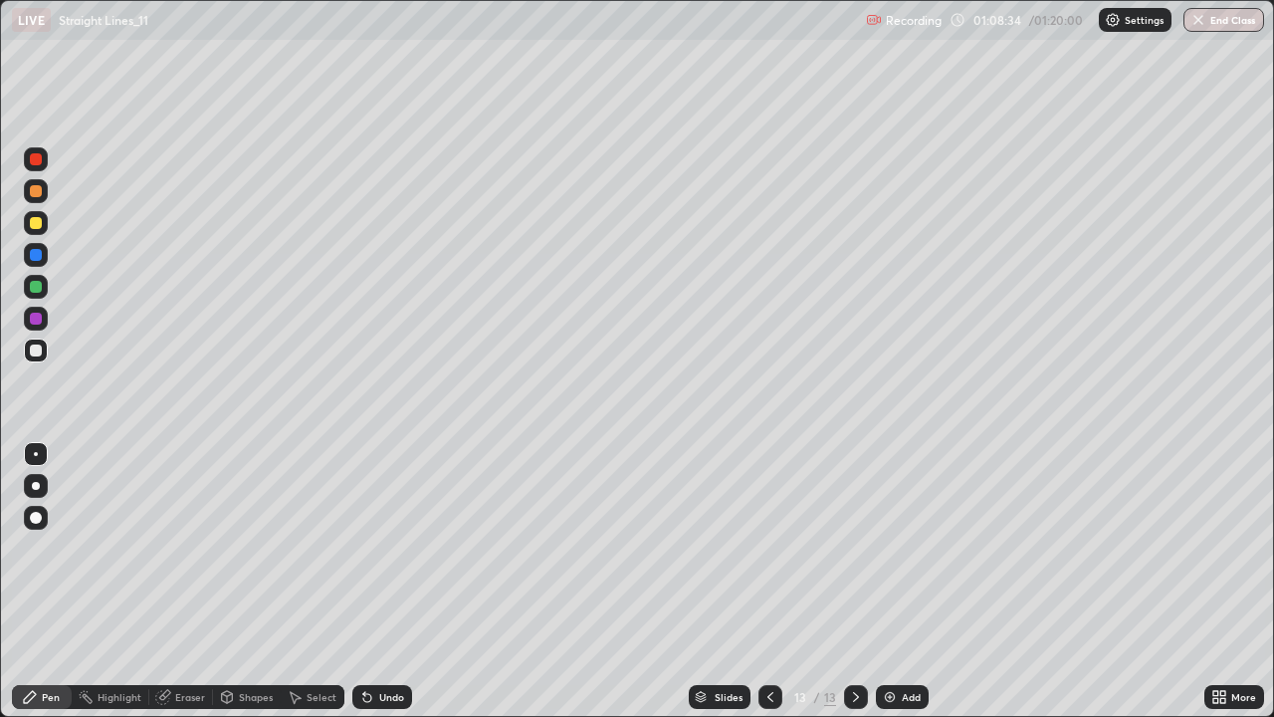
click at [33, 291] on div at bounding box center [36, 287] width 12 height 12
click at [36, 260] on div at bounding box center [36, 255] width 12 height 12
click at [37, 287] on div at bounding box center [36, 287] width 12 height 12
click at [41, 227] on div at bounding box center [36, 223] width 24 height 24
click at [35, 222] on div at bounding box center [36, 223] width 12 height 12
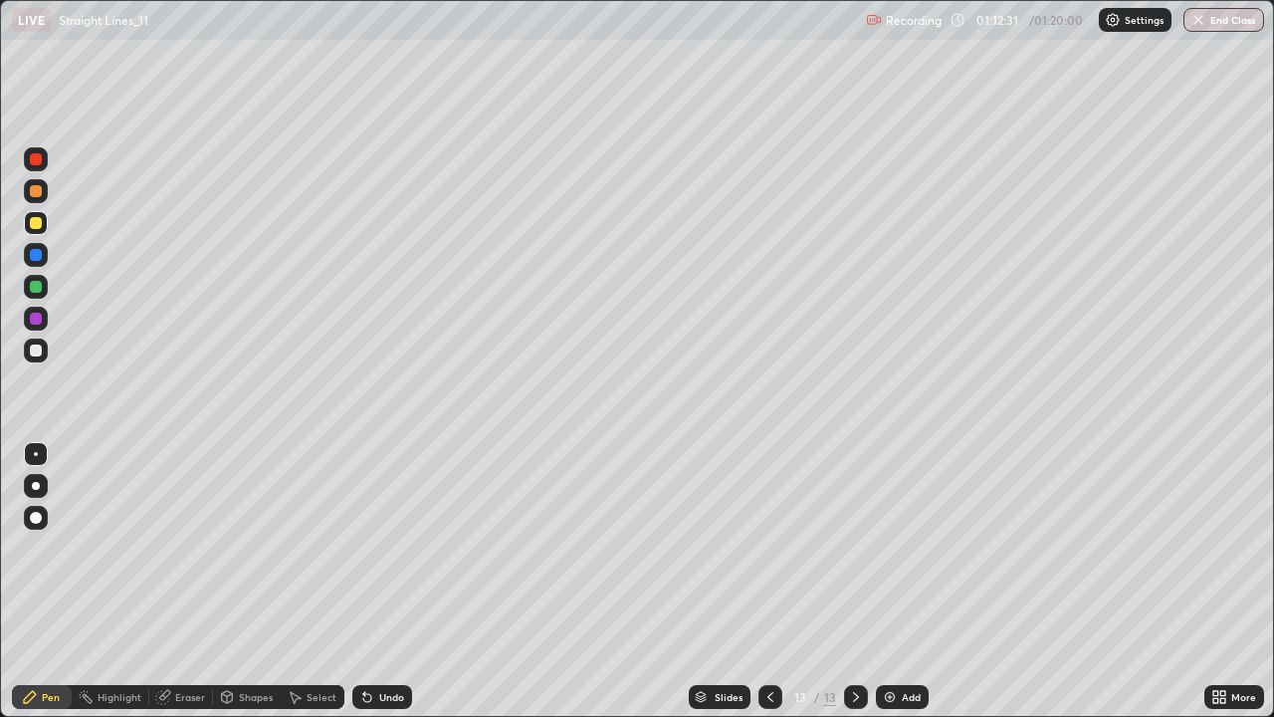
click at [34, 346] on div at bounding box center [36, 350] width 12 height 12
click at [36, 221] on div at bounding box center [36, 223] width 12 height 12
click at [34, 198] on div at bounding box center [36, 191] width 24 height 24
click at [403, 581] on div "Undo" at bounding box center [382, 697] width 60 height 24
click at [45, 195] on div at bounding box center [36, 191] width 24 height 24
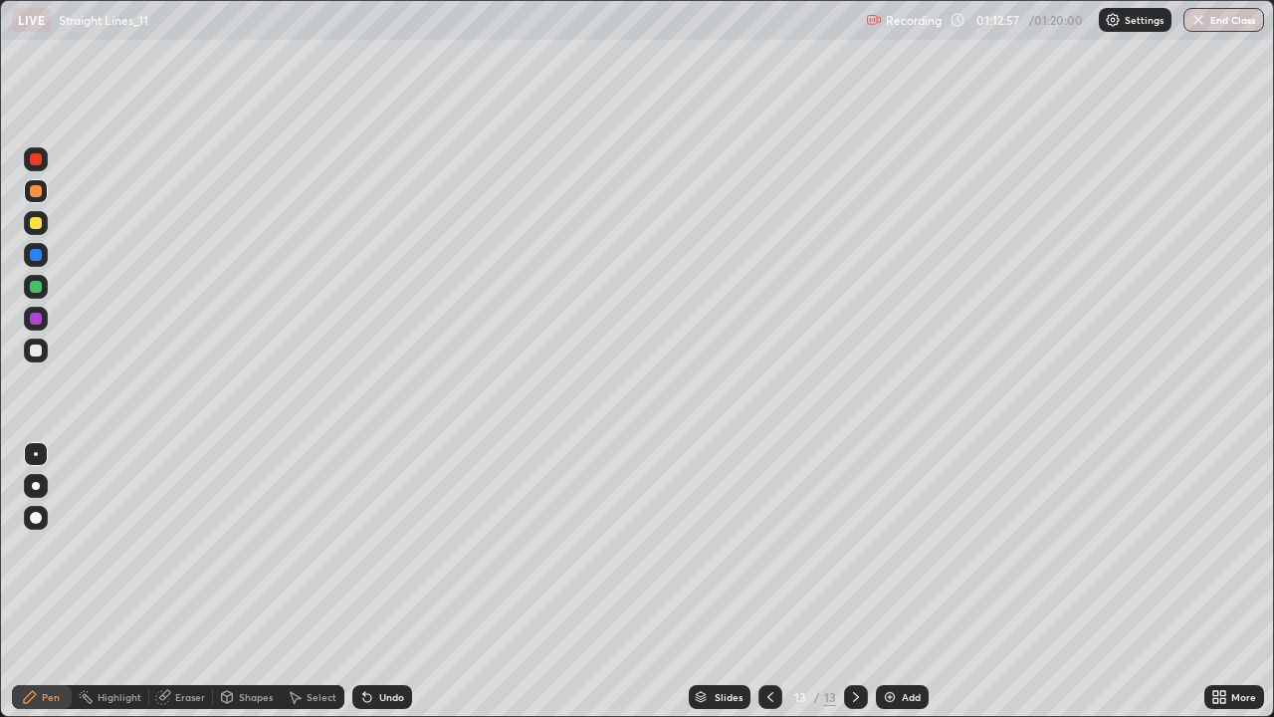
click at [37, 159] on div at bounding box center [36, 159] width 12 height 12
click at [1197, 22] on img "button" at bounding box center [1199, 20] width 16 height 16
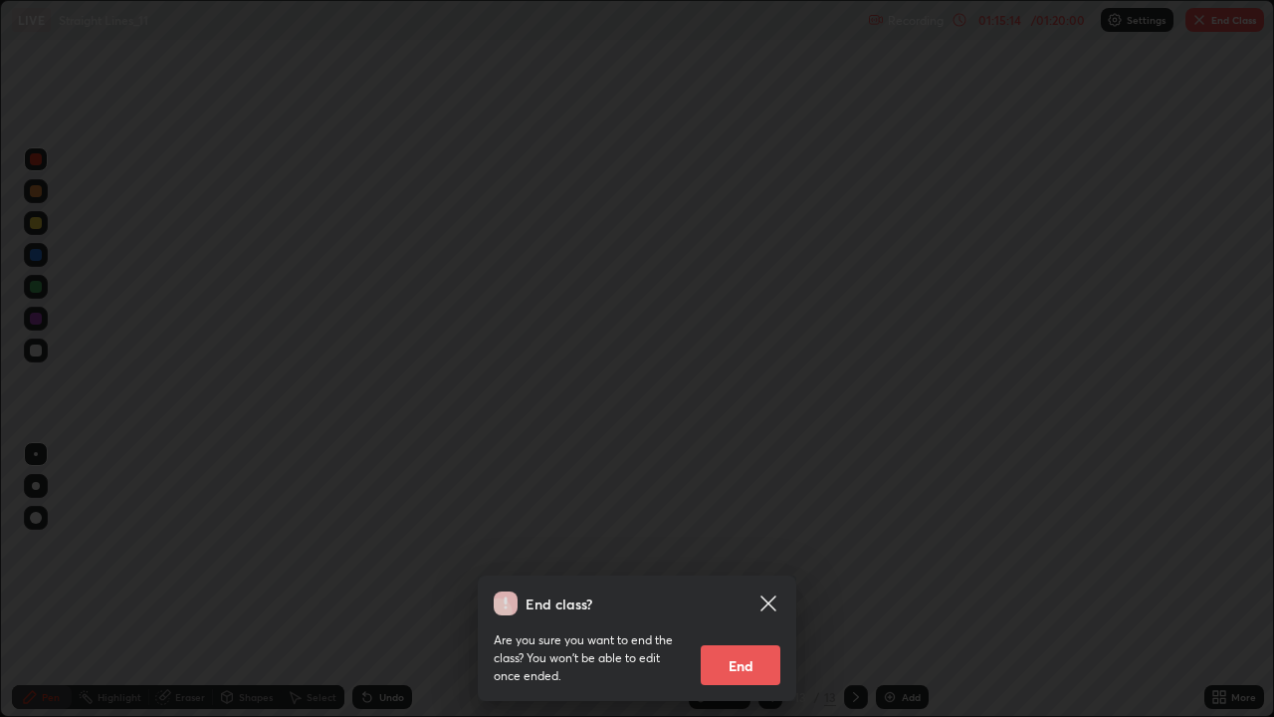
click at [768, 581] on icon at bounding box center [768, 603] width 24 height 24
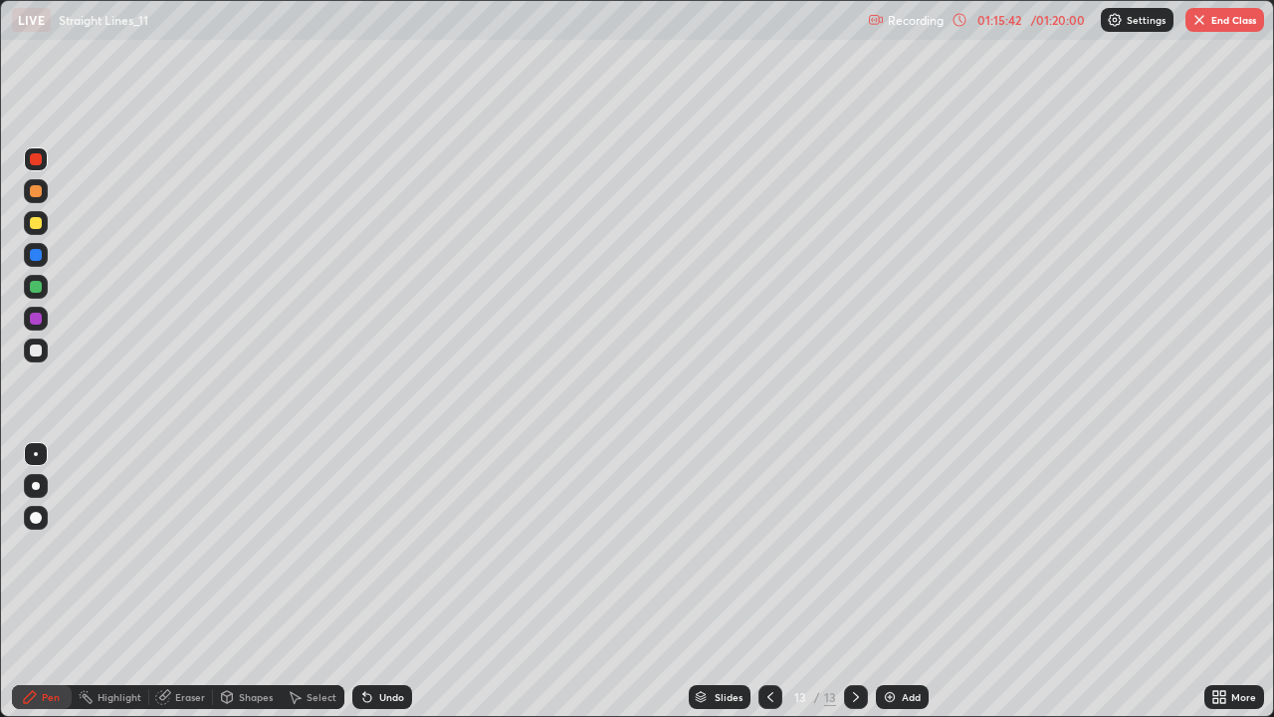
click at [1222, 28] on button "End Class" at bounding box center [1224, 20] width 79 height 24
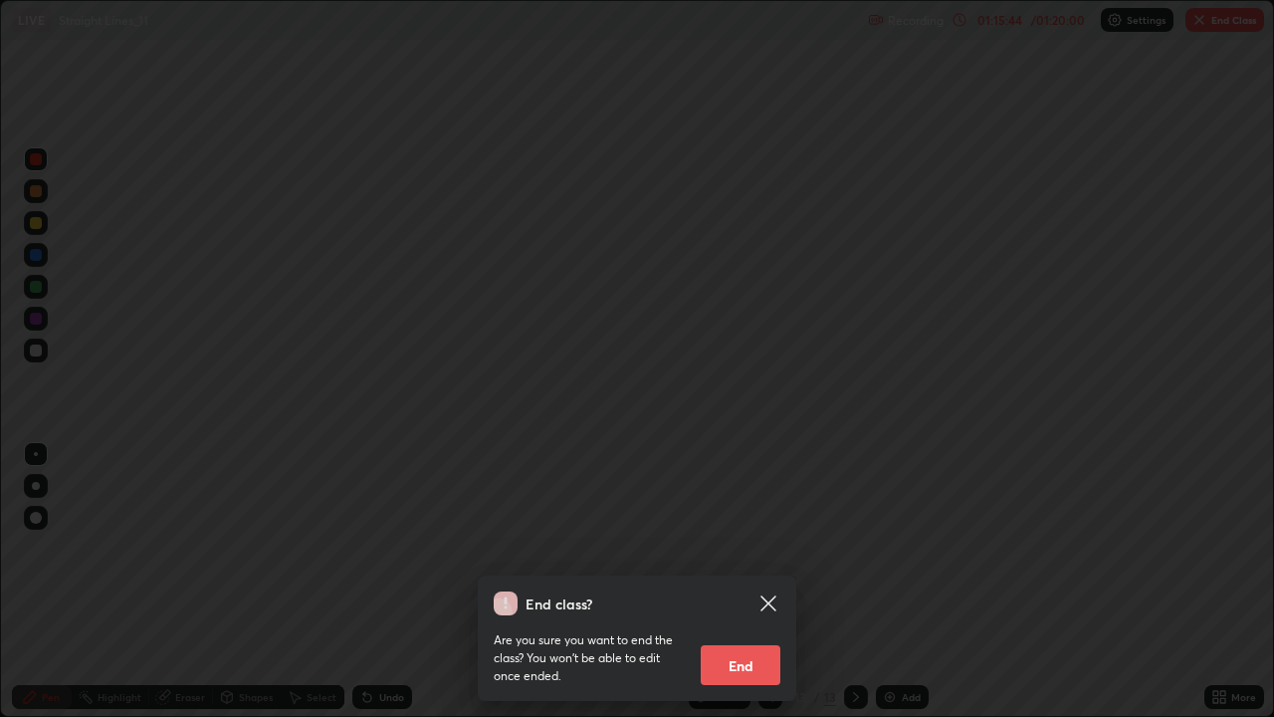
click at [751, 581] on button "End" at bounding box center [741, 665] width 80 height 40
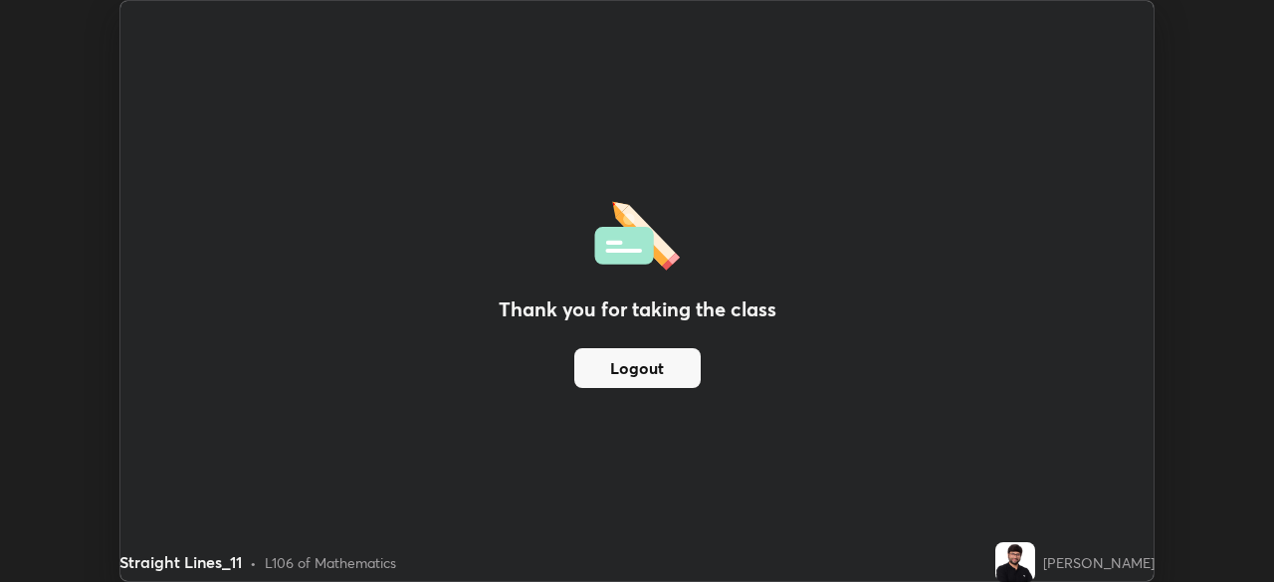
scroll to position [98954, 98262]
